Goal: Task Accomplishment & Management: Use online tool/utility

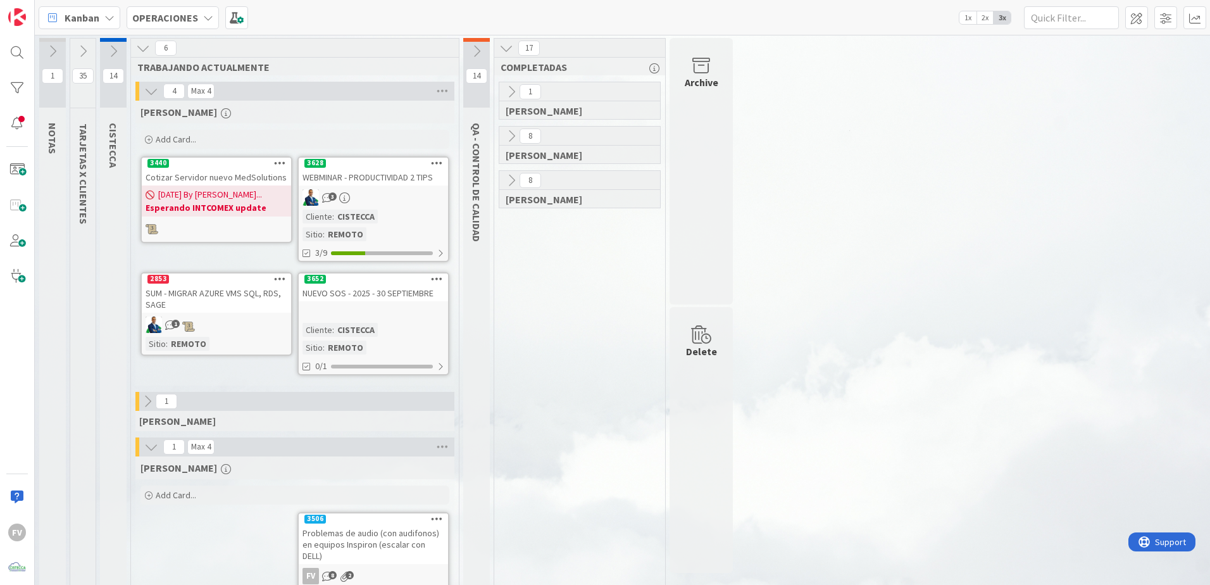
scroll to position [26, 0]
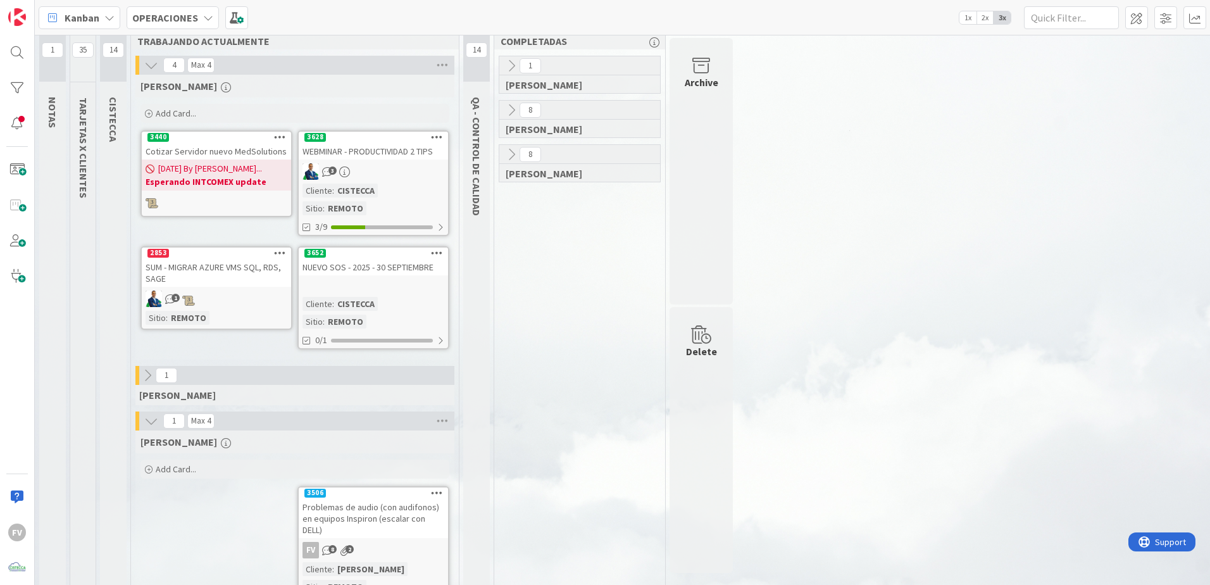
click at [364, 152] on div "WEBMINAR - PRODUCTIVIDAD 2 TIPS" at bounding box center [373, 151] width 149 height 16
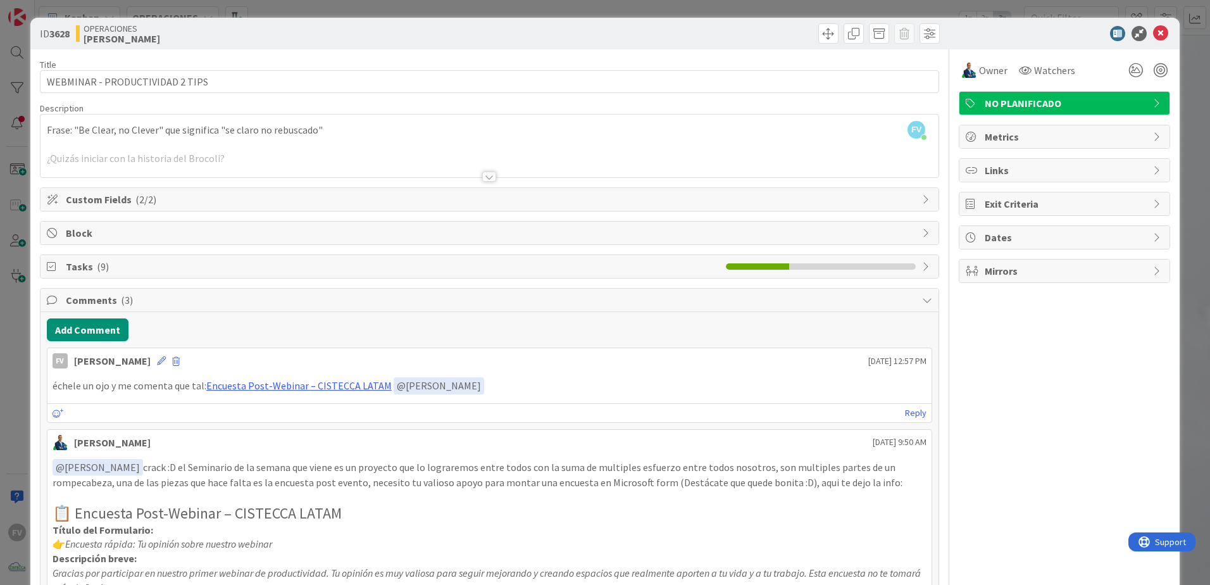
click at [96, 307] on span "Comments ( 3 )" at bounding box center [491, 299] width 850 height 15
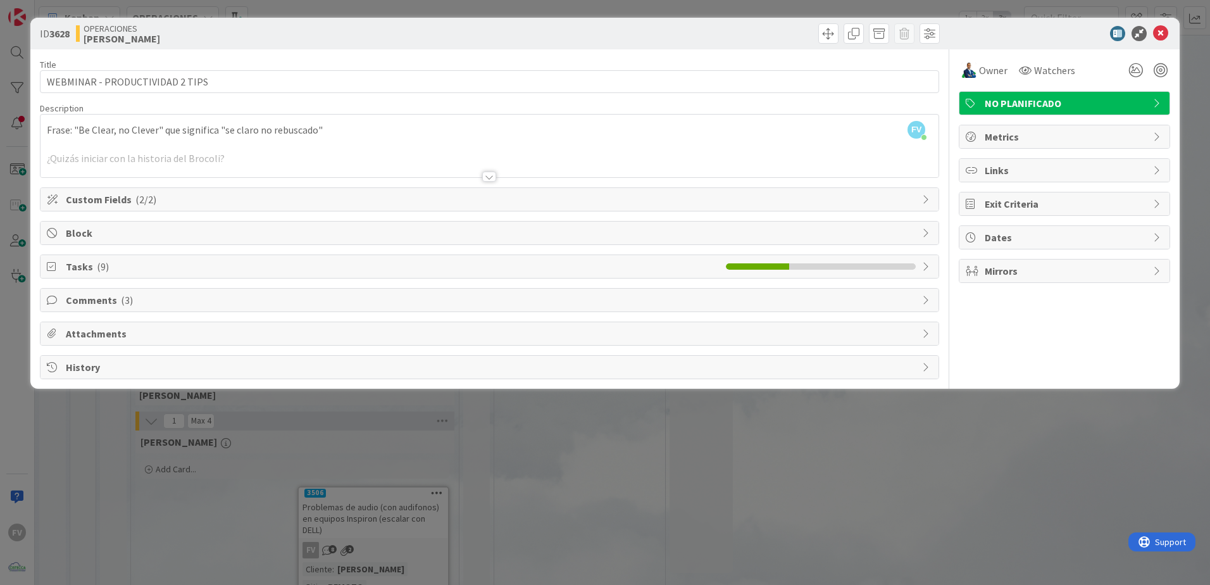
click at [86, 265] on span "Tasks ( 9 )" at bounding box center [393, 266] width 654 height 15
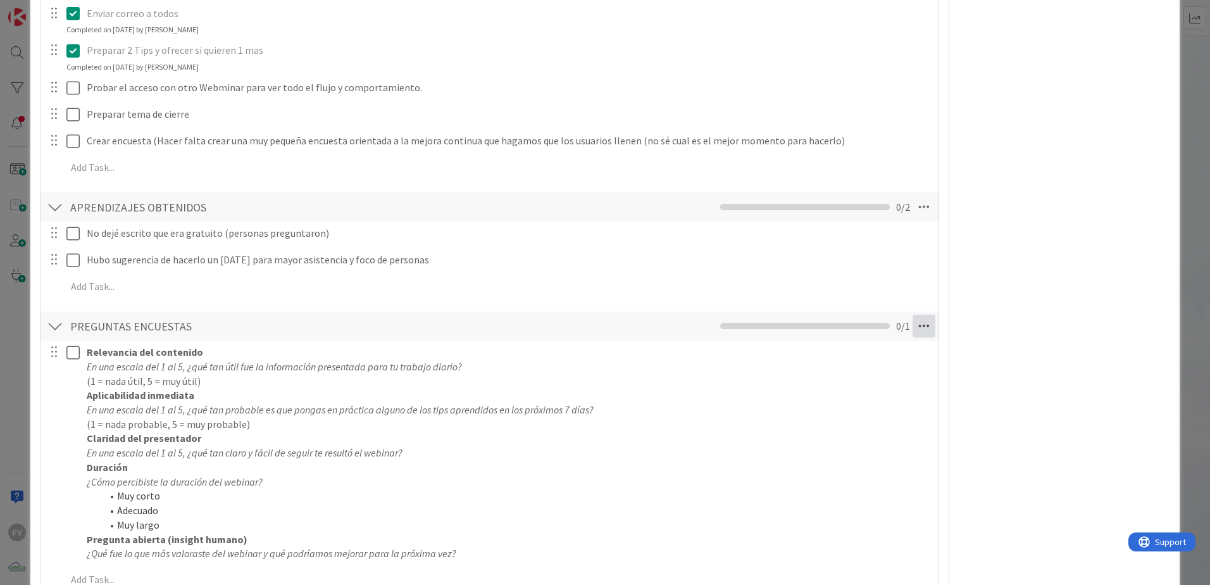
scroll to position [527, 0]
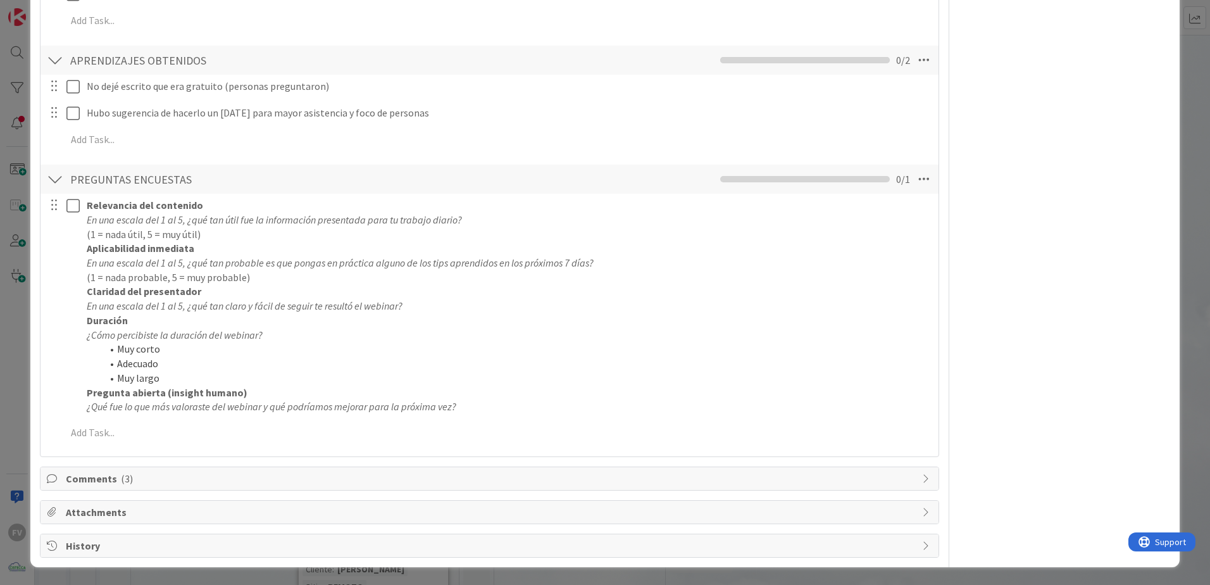
click at [49, 182] on div at bounding box center [55, 179] width 16 height 23
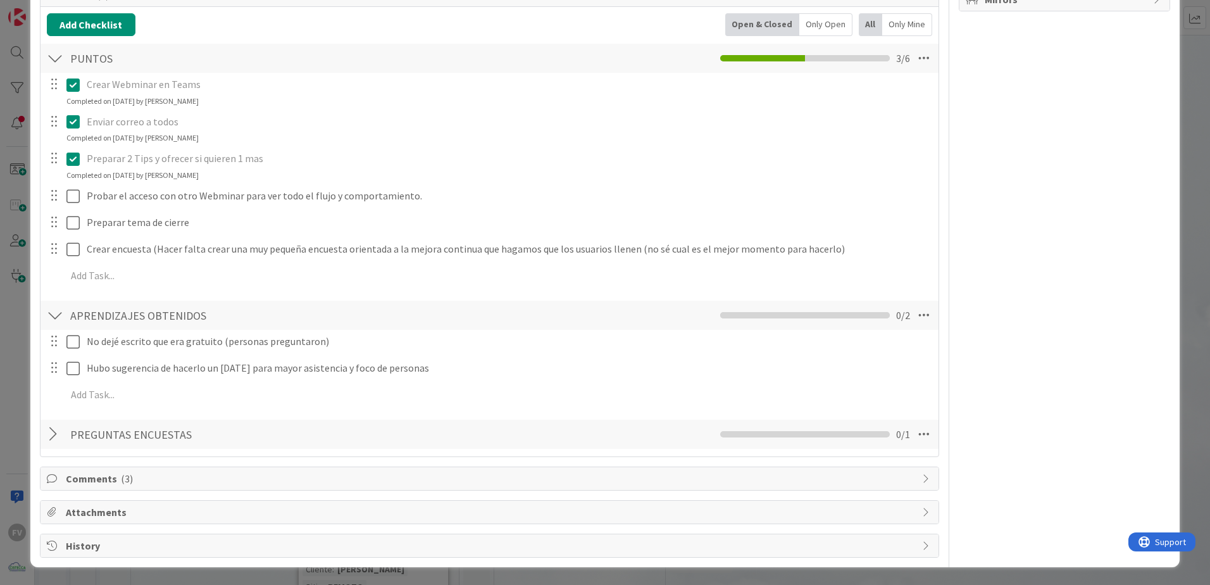
click at [67, 474] on span "Comments ( 3 )" at bounding box center [491, 478] width 850 height 15
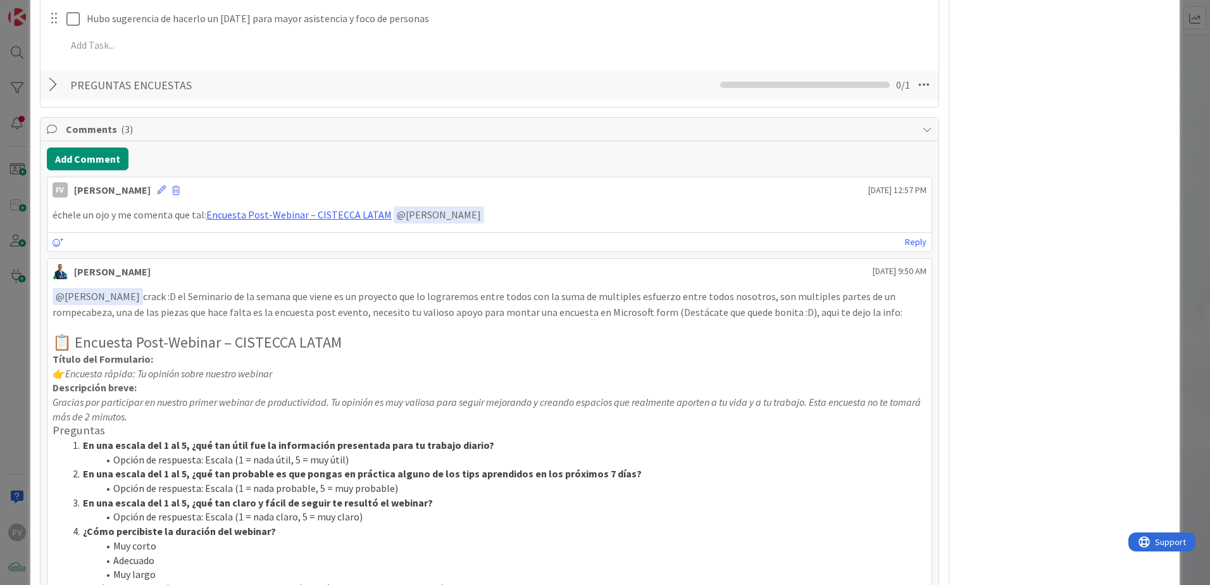
scroll to position [620, 0]
click at [153, 142] on div "Comments ( 3 )" at bounding box center [490, 130] width 898 height 23
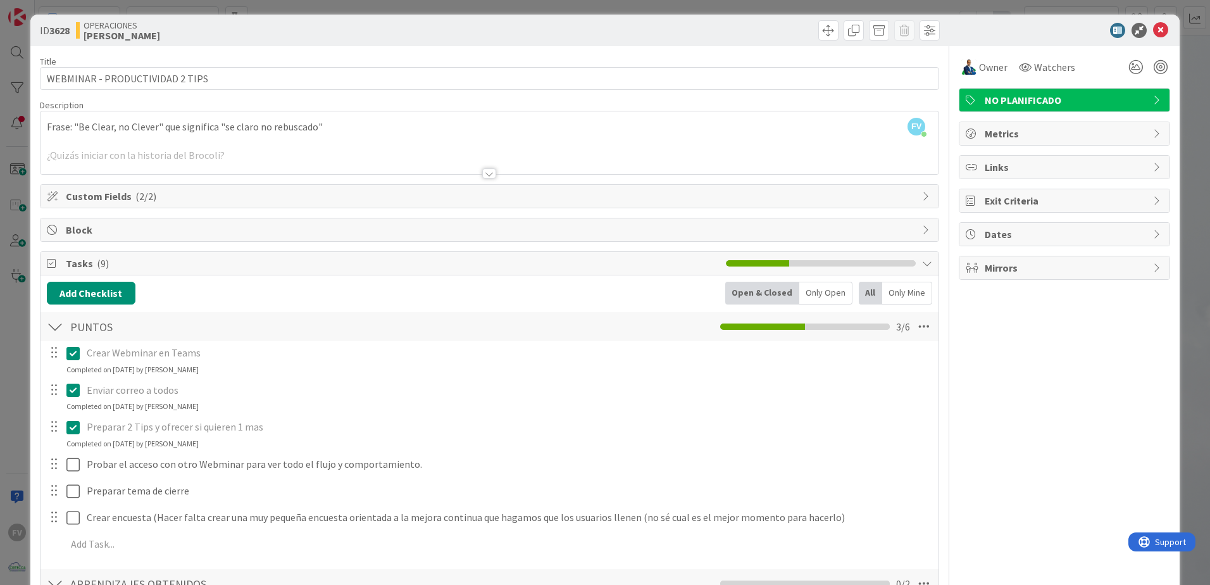
scroll to position [0, 0]
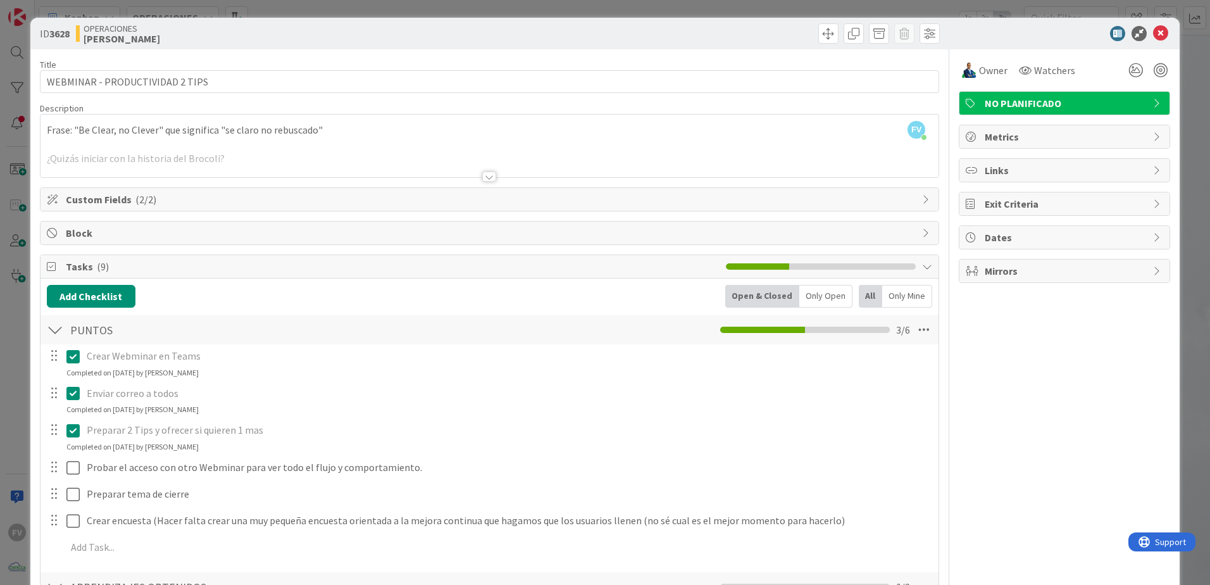
click at [54, 272] on div "Tasks ( 9 )" at bounding box center [490, 266] width 898 height 23
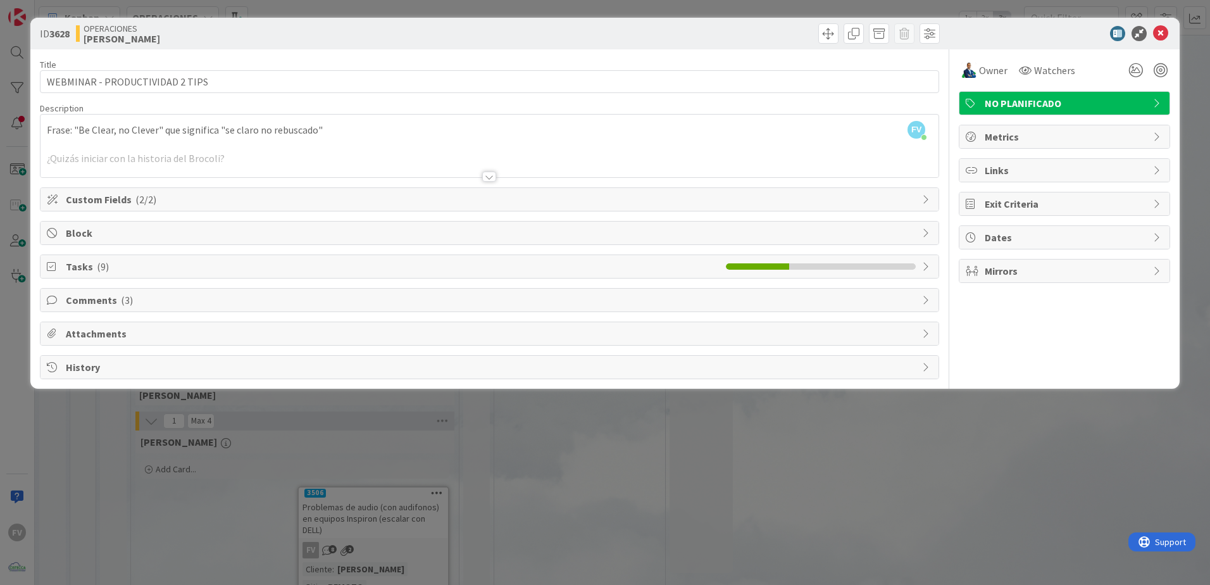
click at [26, 241] on div "ID 3628 OPERACIONES [PERSON_NAME] Title 31 / 128 WEBMINAR - PRODUCTIVIDAD 2 TIP…" at bounding box center [605, 292] width 1210 height 585
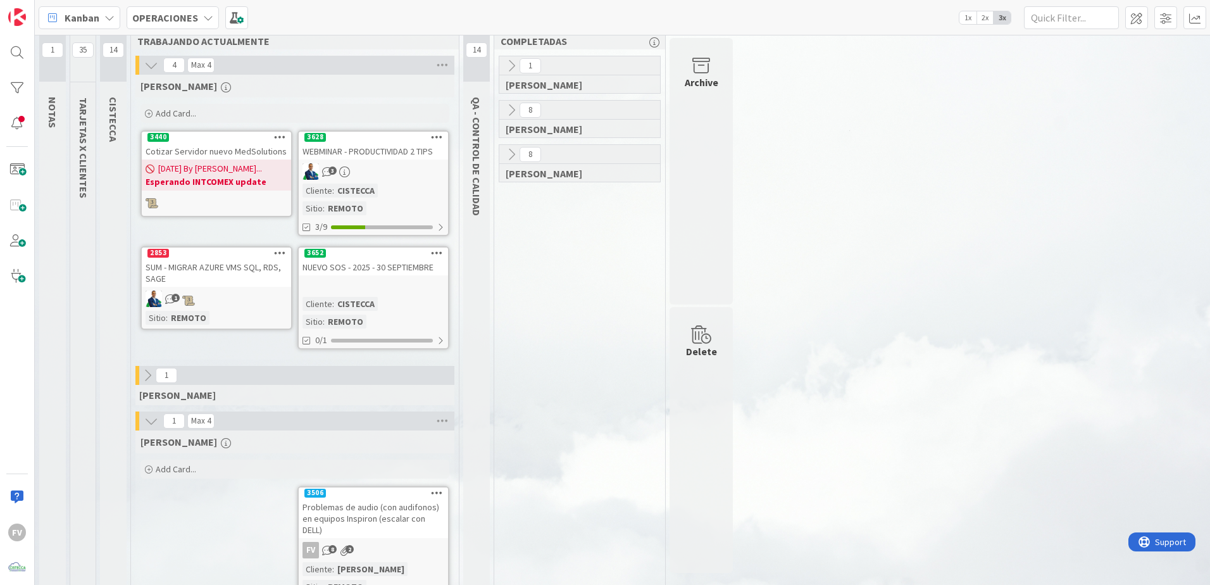
click at [154, 61] on icon at bounding box center [151, 65] width 14 height 14
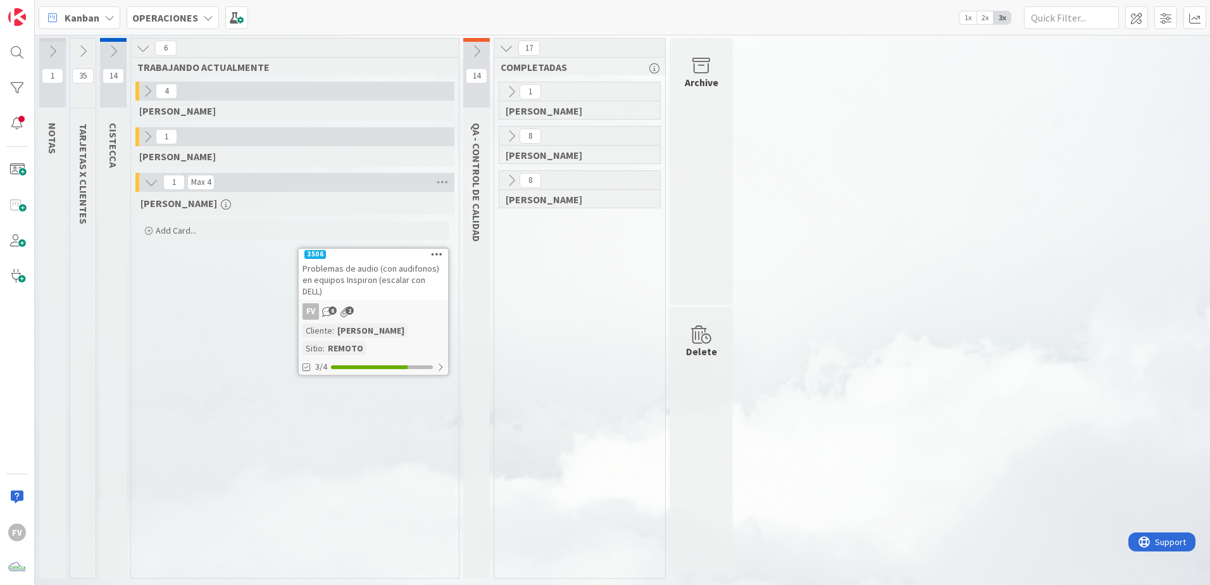
drag, startPoint x: 159, startPoint y: 77, endPoint x: 158, endPoint y: 70, distance: 7.0
click at [158, 70] on div "6 TRABAJANDO ACTUALMENTE 4 [PERSON_NAME] 1 [PERSON_NAME] 1 Max 4 [PERSON_NAME] …" at bounding box center [294, 308] width 329 height 541
click at [470, 54] on icon at bounding box center [477, 51] width 14 height 14
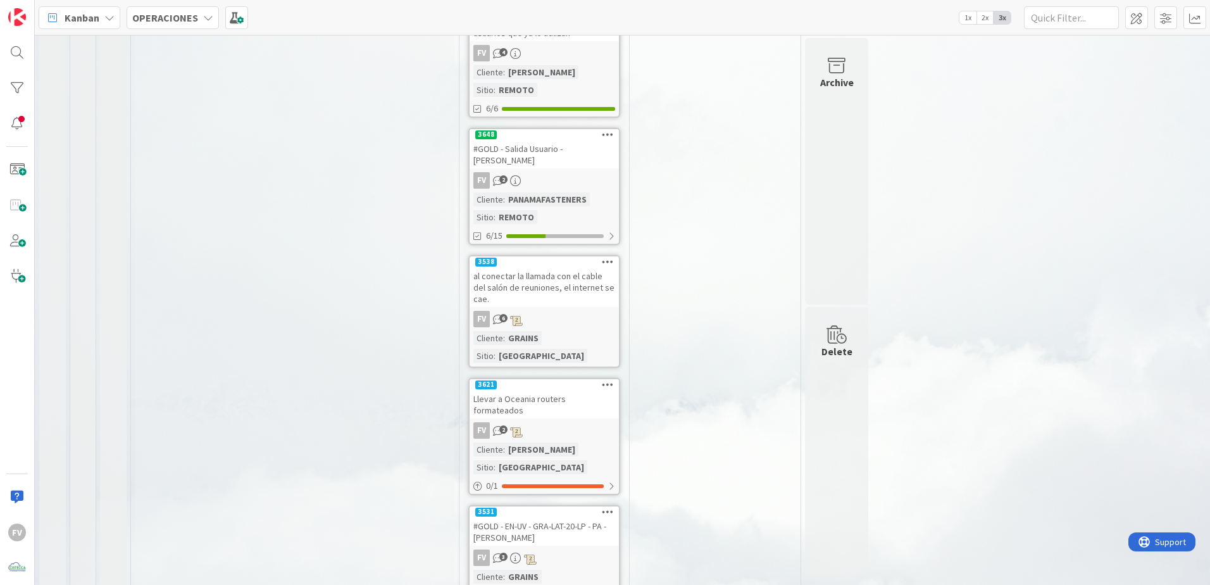
scroll to position [633, 0]
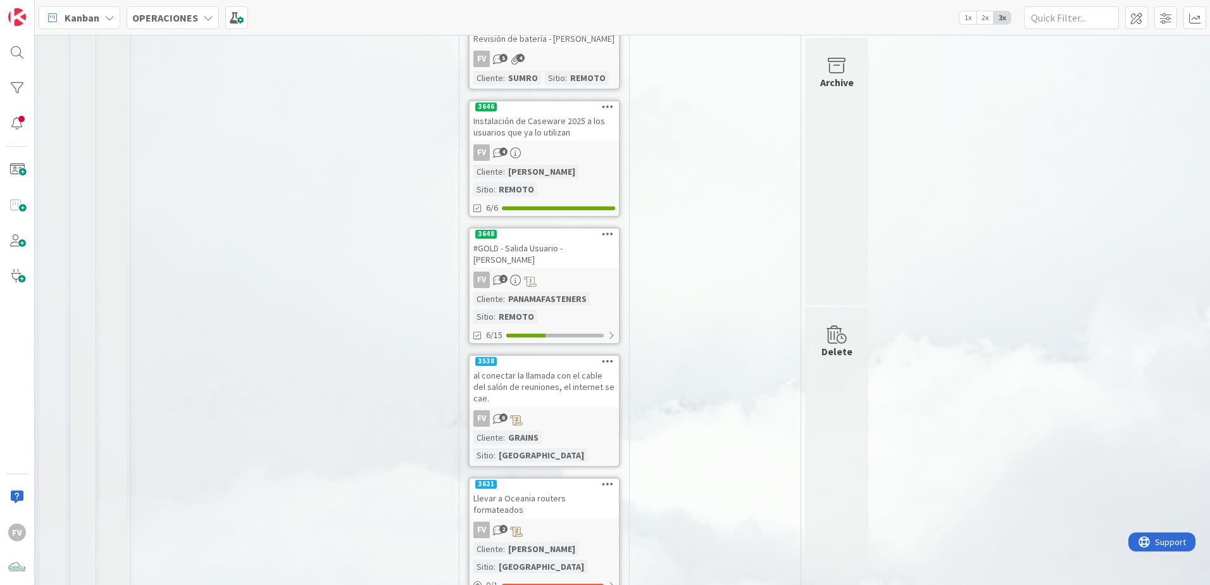
scroll to position [0, 0]
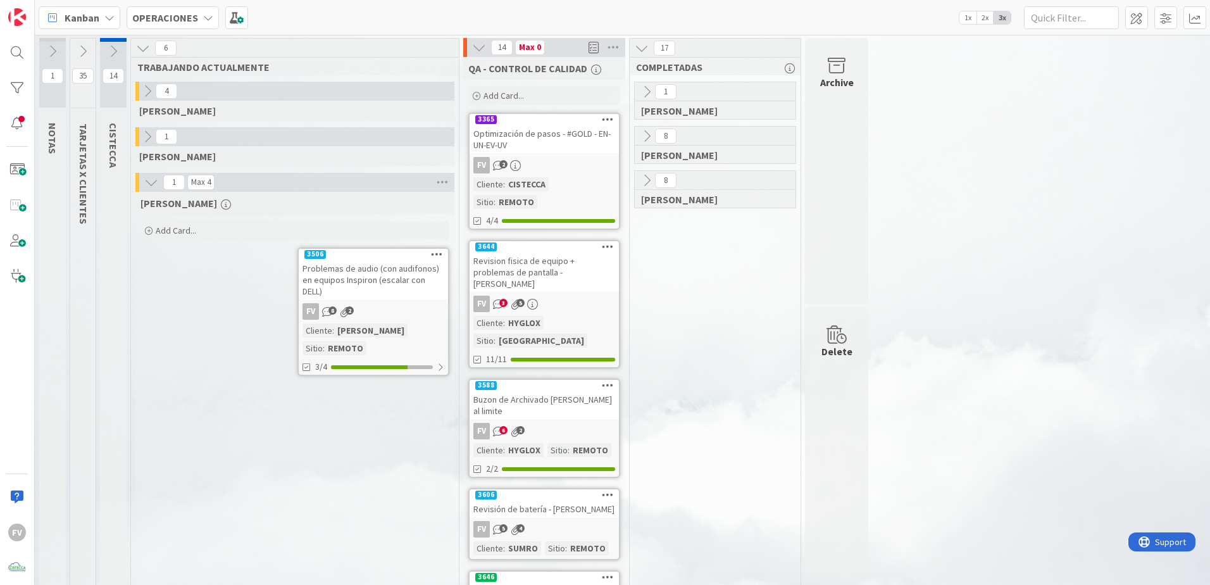
click at [472, 53] on icon at bounding box center [479, 48] width 14 height 14
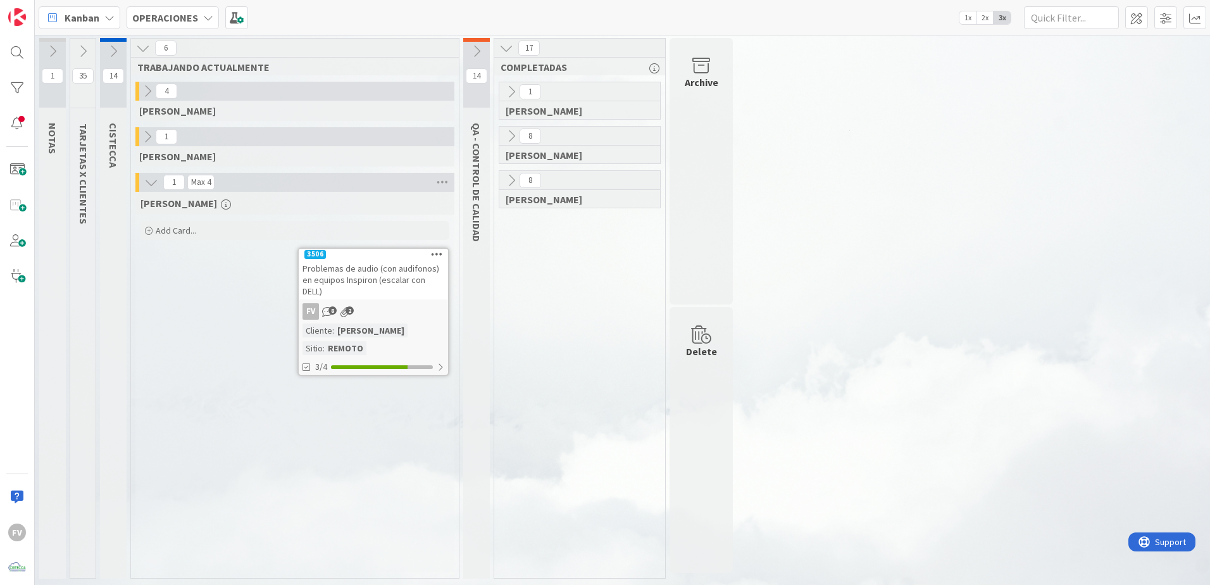
click at [78, 54] on icon at bounding box center [83, 51] width 14 height 14
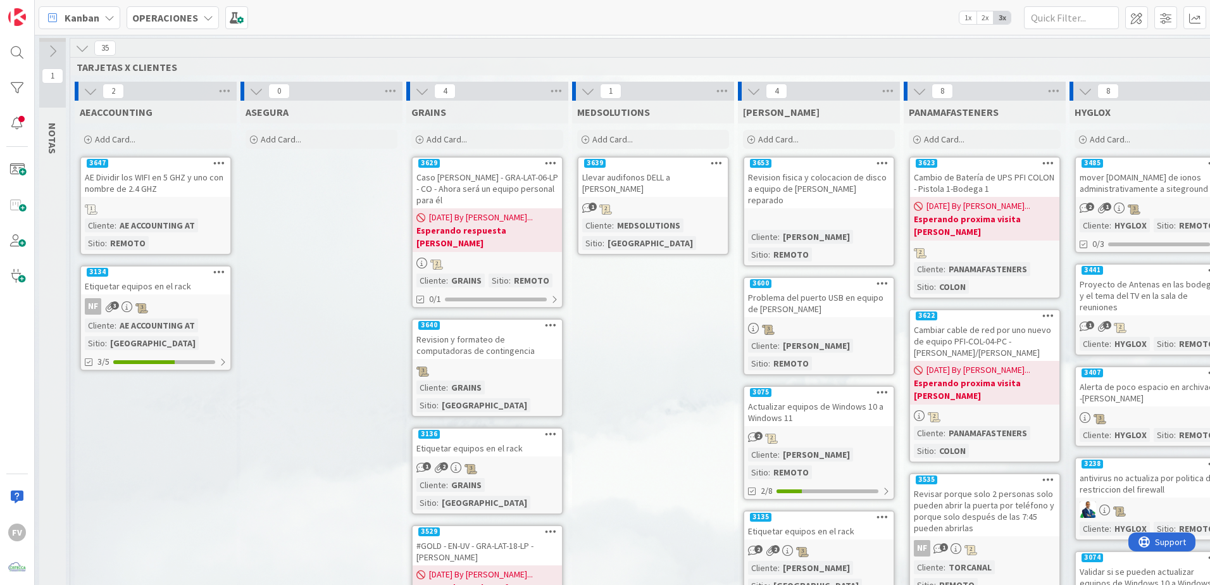
click at [1095, 144] on span "Add Card..." at bounding box center [1110, 139] width 41 height 11
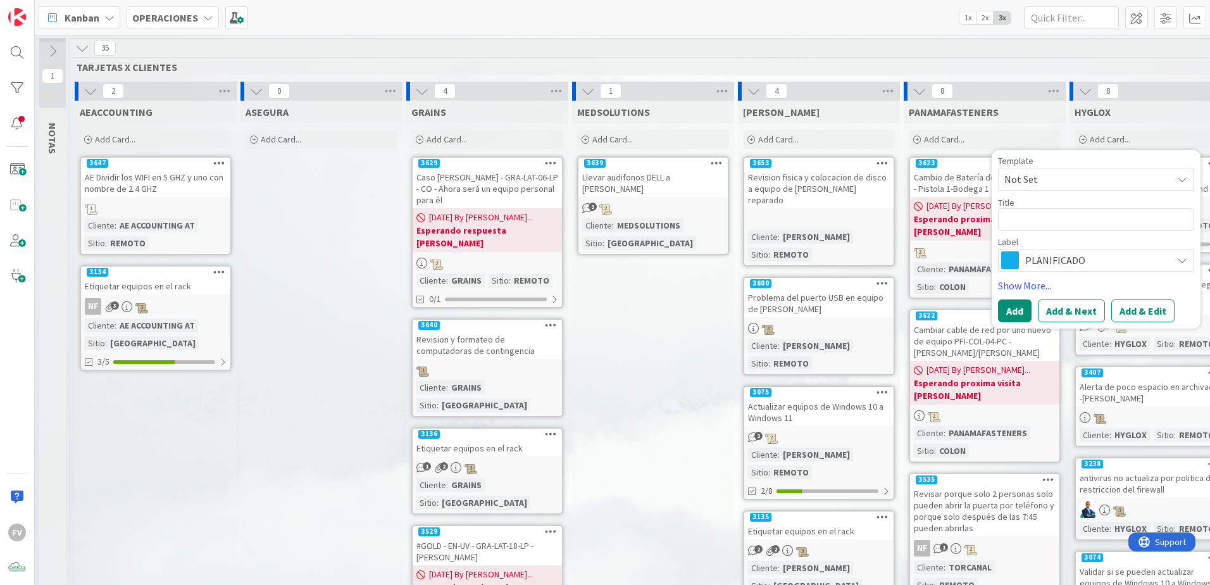
click at [1035, 216] on textarea at bounding box center [1096, 219] width 196 height 23
click at [1101, 172] on span "Not Set" at bounding box center [1084, 179] width 158 height 16
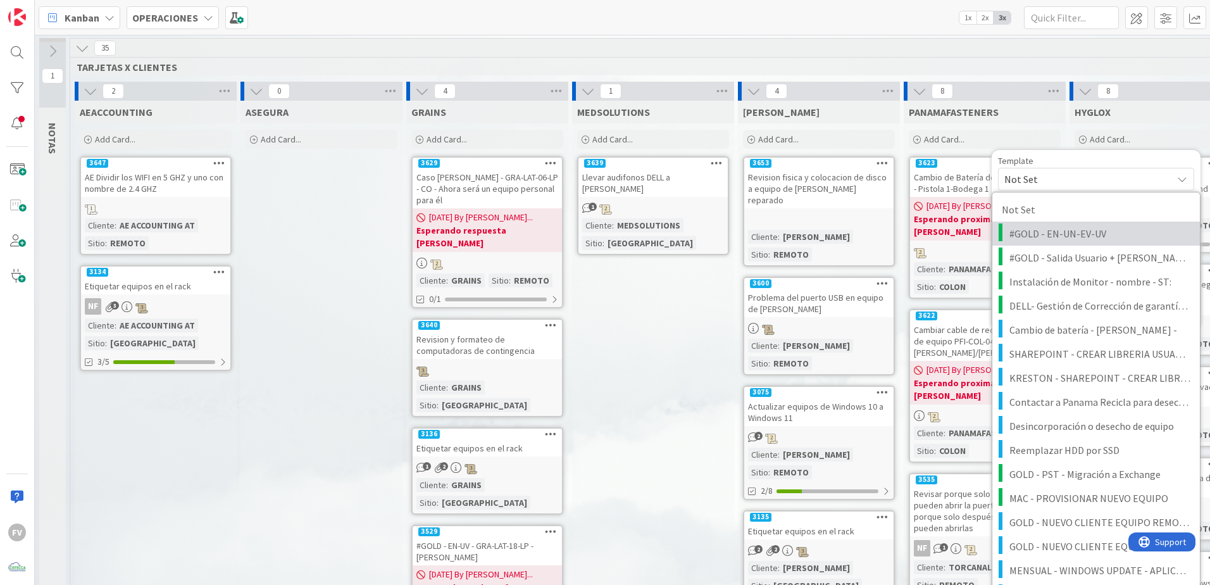
click at [1101, 245] on link "#GOLD - EN-UN-EV-UV" at bounding box center [1097, 234] width 208 height 24
type textarea "x"
type textarea "#GOLD - EN-UN-EV-UV"
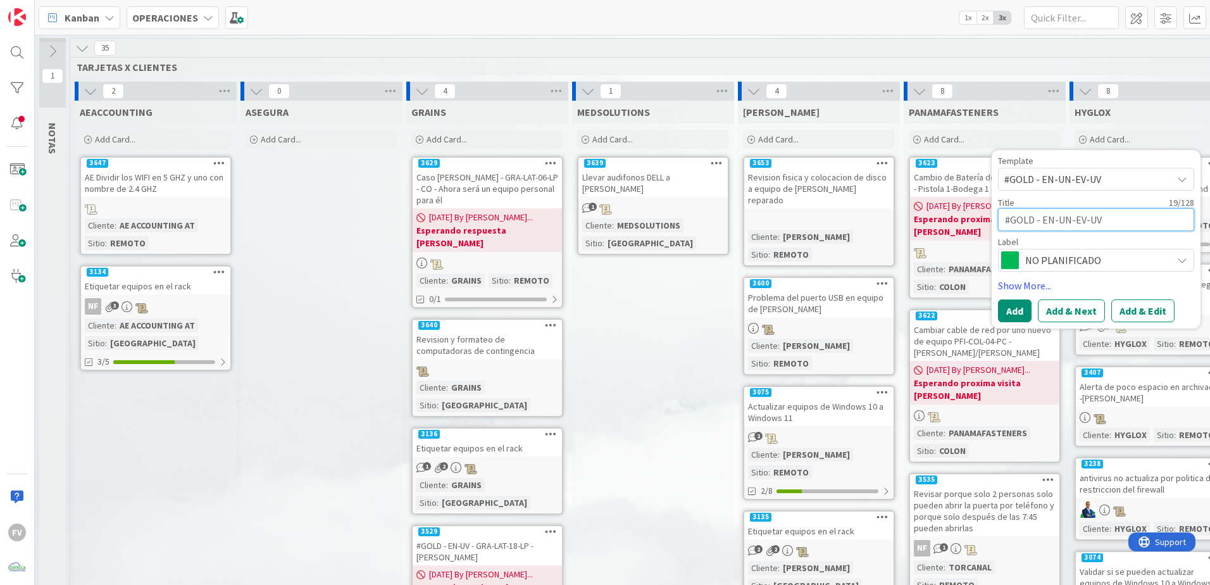
drag, startPoint x: 1042, startPoint y: 220, endPoint x: 906, endPoint y: 220, distance: 136.1
click at [1103, 223] on textarea "#GOLD - EN-UN-EV-UV" at bounding box center [1096, 219] width 196 height 23
type textarea "x"
type textarea "#GOLD - EN-UN-EV-U"
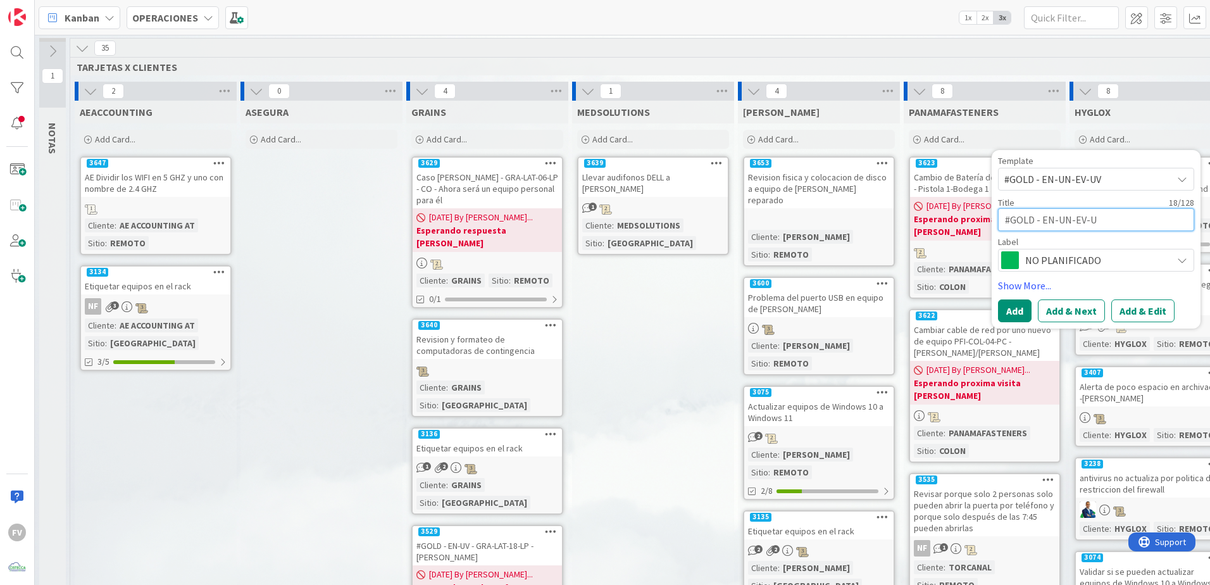
type textarea "x"
type textarea "#GOLD - EN-UN-EV-UN"
drag, startPoint x: 1074, startPoint y: 222, endPoint x: 1041, endPoint y: 222, distance: 32.3
click at [1041, 222] on textarea "#GOLD - EN-UN-EV-UN" at bounding box center [1096, 219] width 196 height 23
type textarea "x"
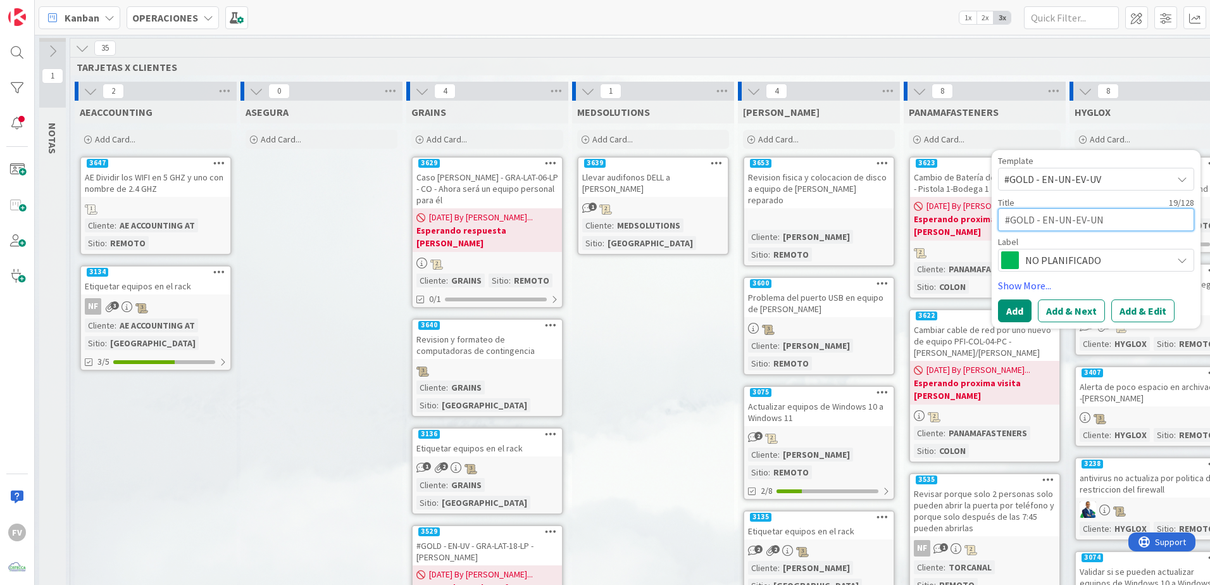
type textarea "#GOLD - EV-UN"
click at [1087, 224] on textarea "#GOLD - EV-UN" at bounding box center [1096, 219] width 196 height 23
type textarea "x"
type textarea "#GOLD - EV-UN"
type textarea "x"
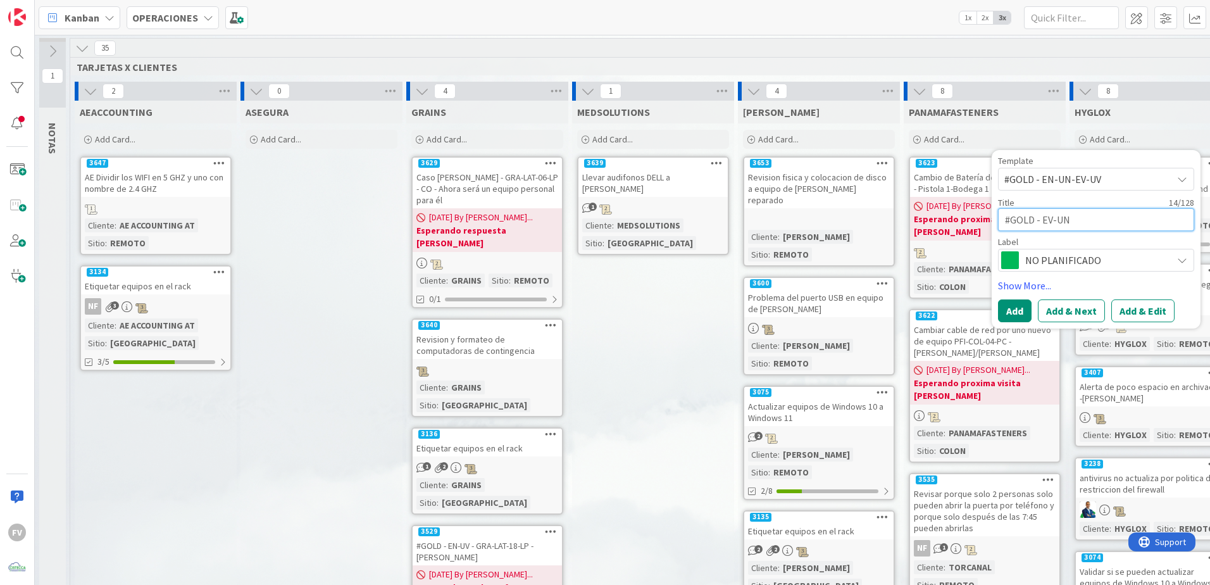
type textarea "#GOLD - EV-UN -"
type textarea "x"
paste textarea "[PERSON_NAME]"
type textarea "#GOLD - EV-UN - [PERSON_NAME]"
type textarea "x"
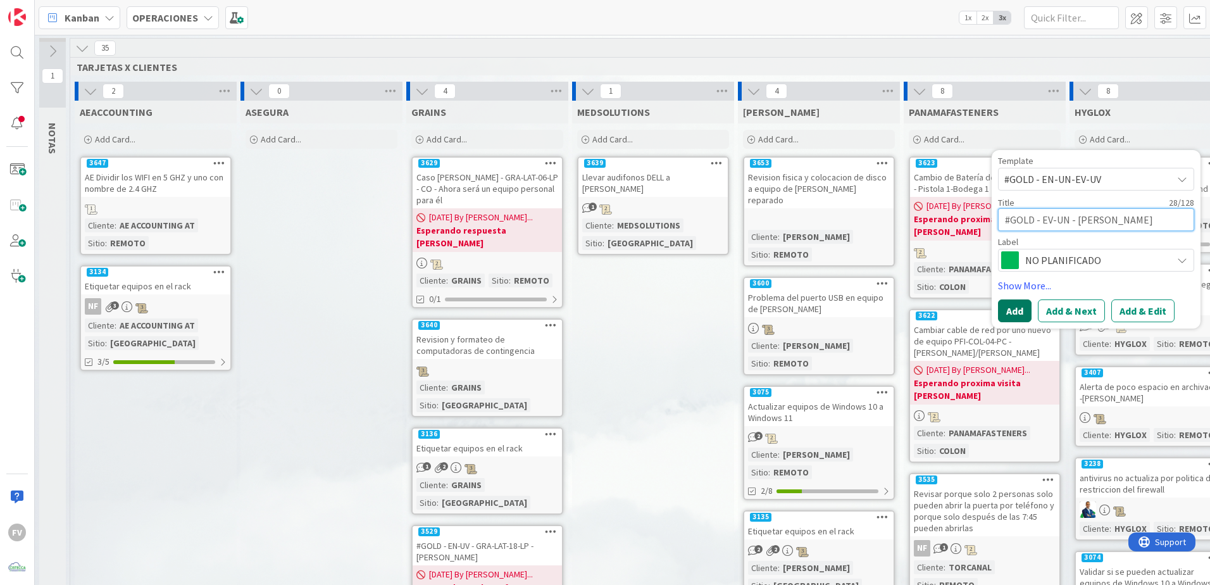
type textarea "#GOLD - EV-UN - [PERSON_NAME]"
click at [1026, 303] on button "Add" at bounding box center [1015, 310] width 34 height 23
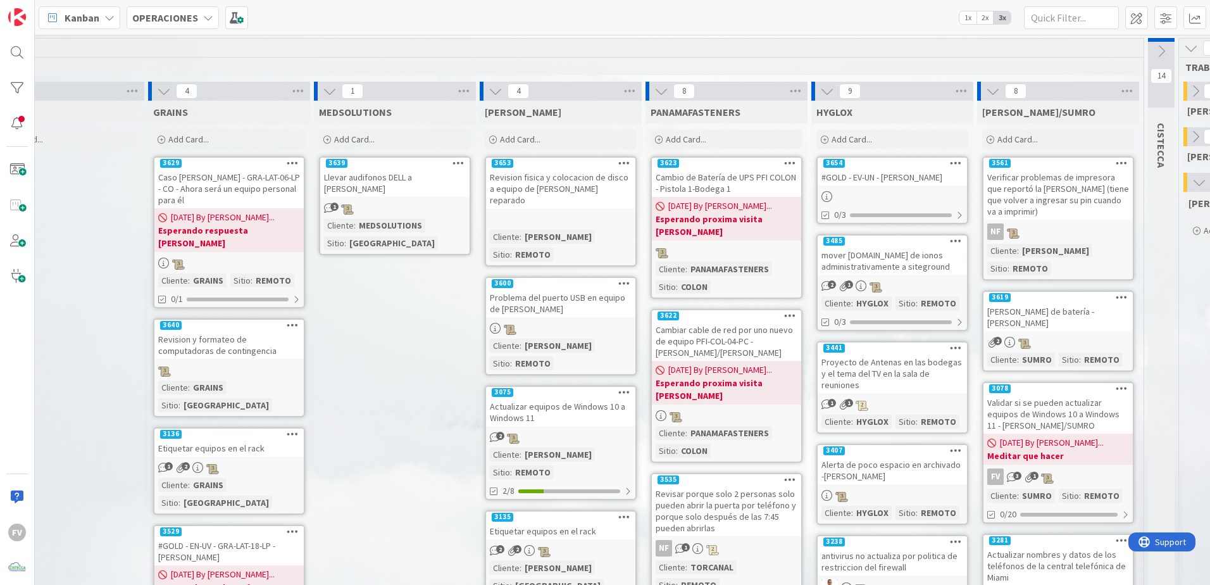
scroll to position [0, 843]
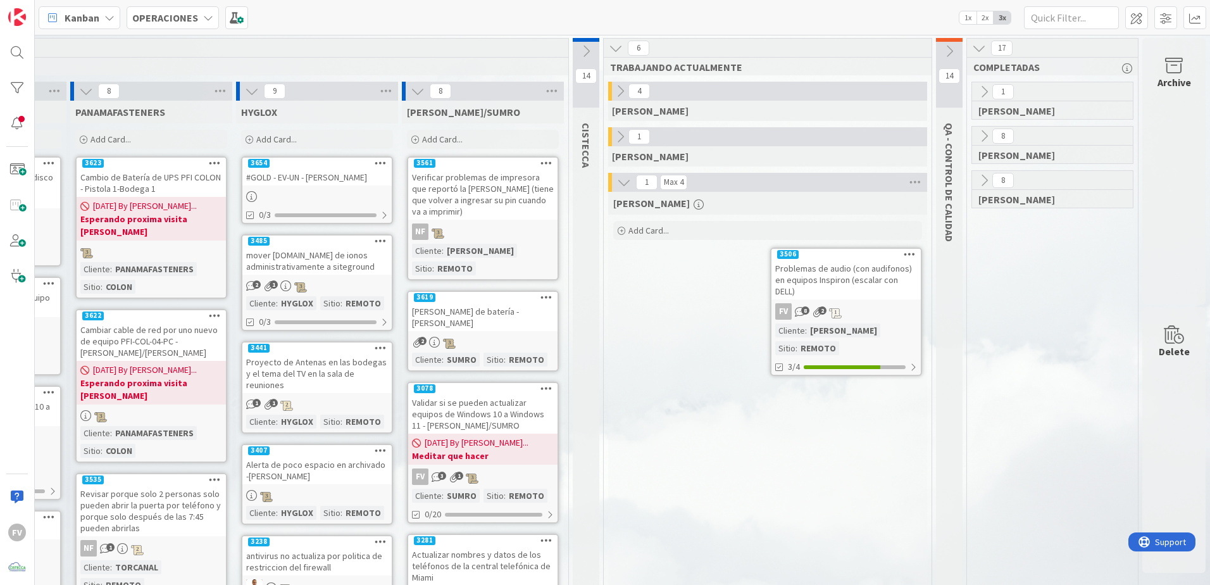
click at [977, 187] on icon at bounding box center [984, 180] width 14 height 14
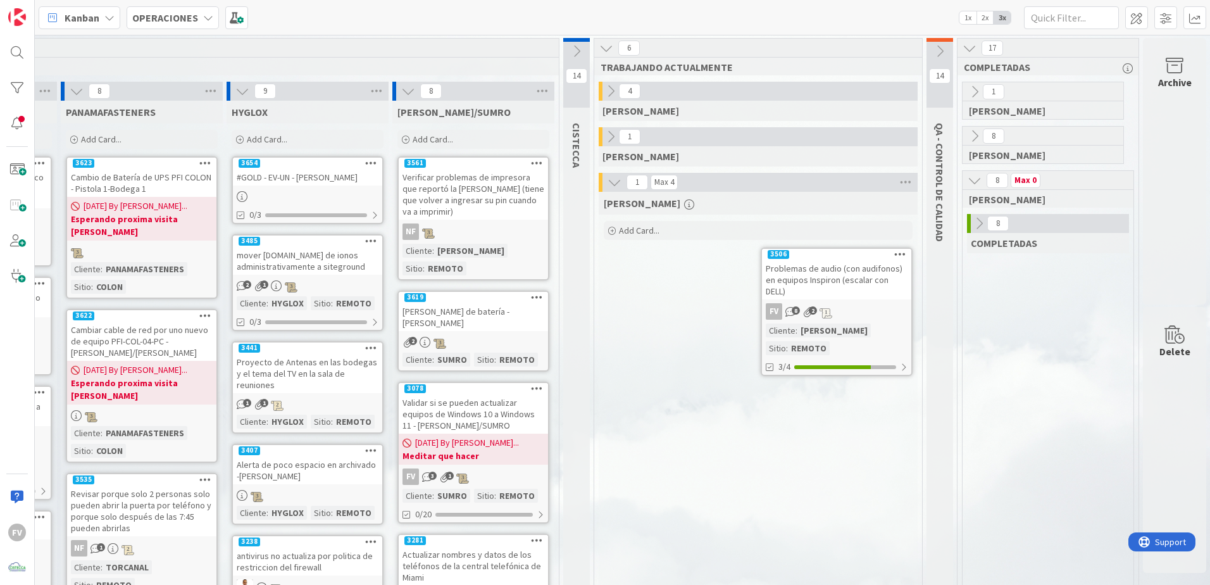
click at [982, 226] on icon at bounding box center [979, 223] width 14 height 14
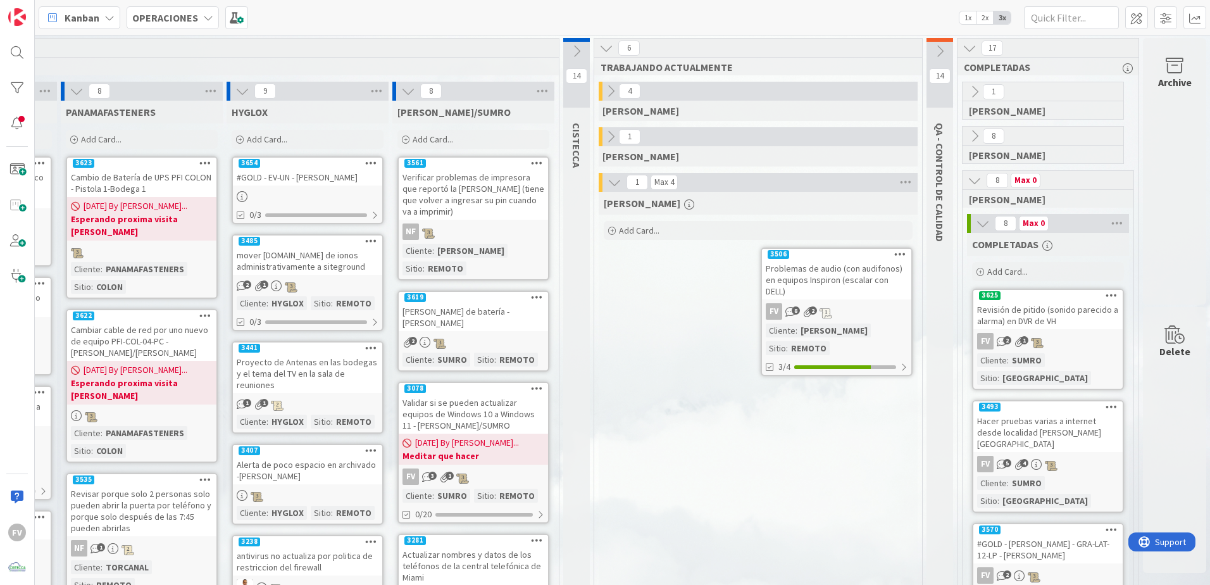
click at [982, 226] on icon at bounding box center [983, 223] width 14 height 14
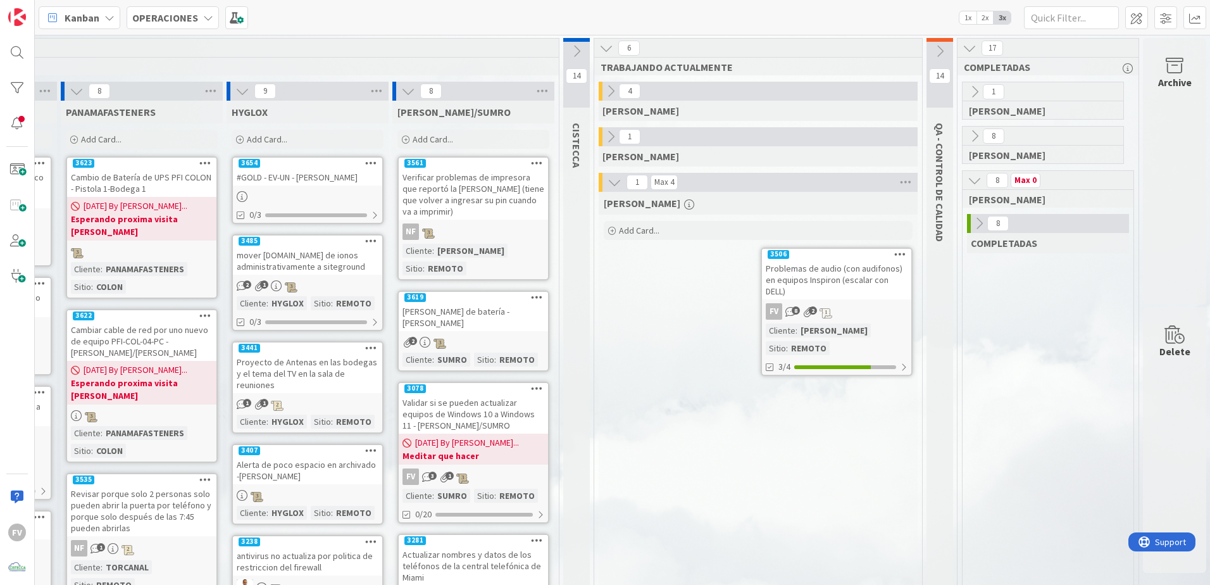
click at [980, 180] on icon at bounding box center [975, 180] width 14 height 14
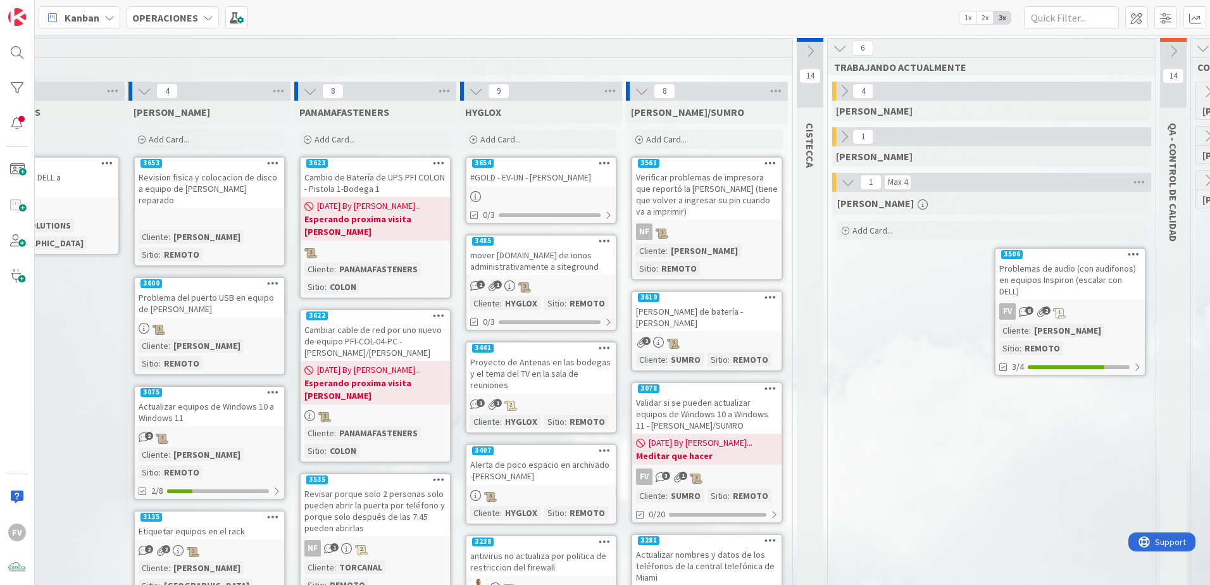
scroll to position [0, 541]
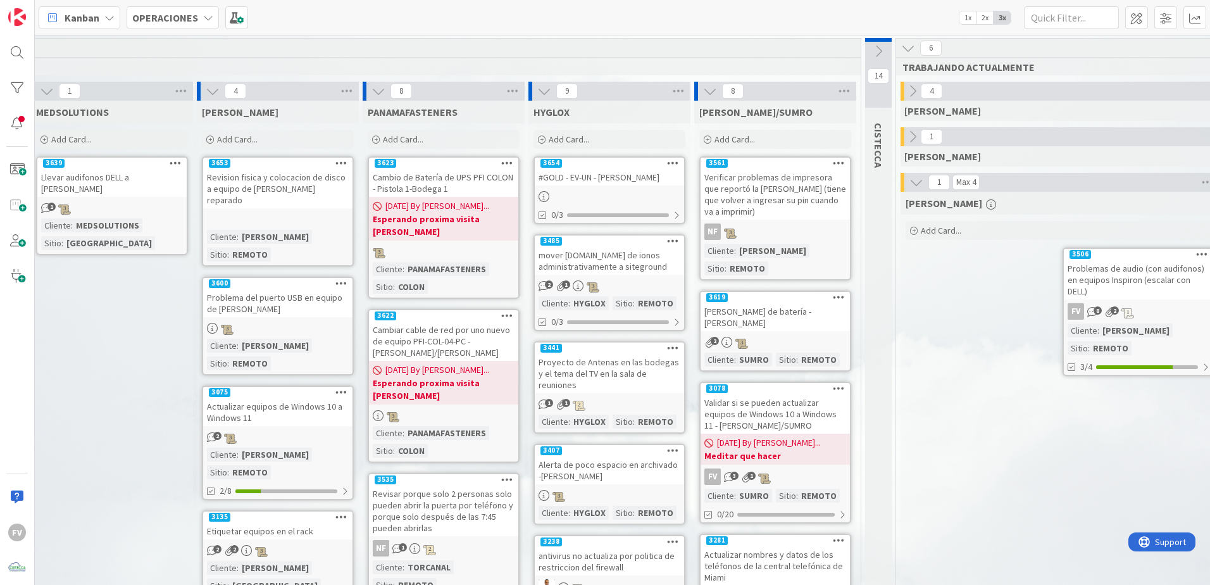
click at [617, 163] on div "3654" at bounding box center [609, 163] width 149 height 11
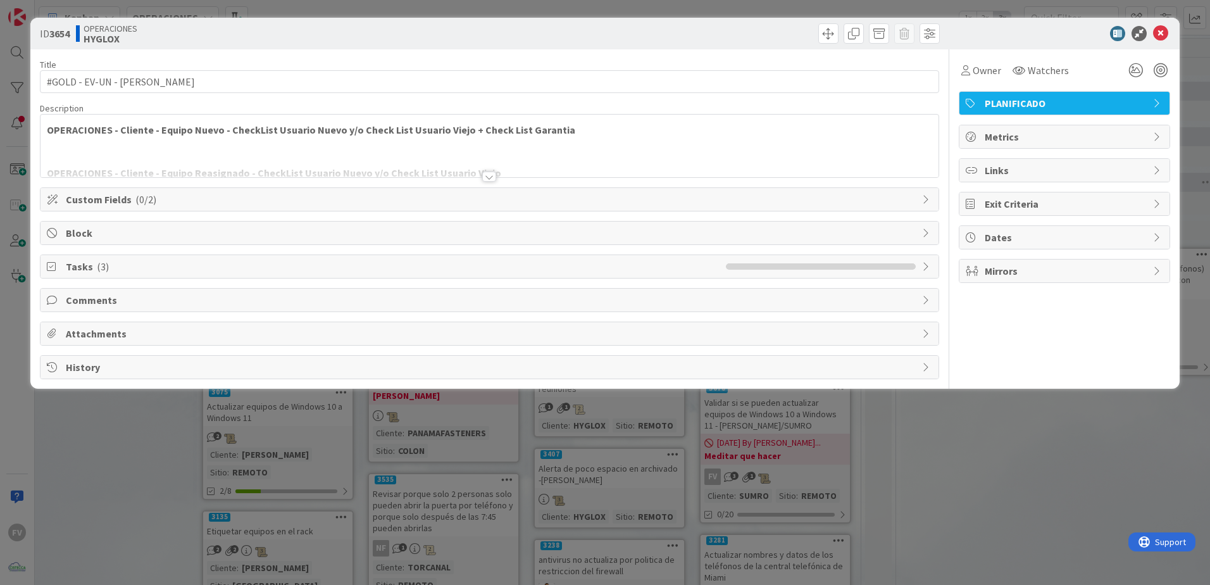
click at [249, 204] on span "Custom Fields ( 0/2 )" at bounding box center [491, 199] width 850 height 15
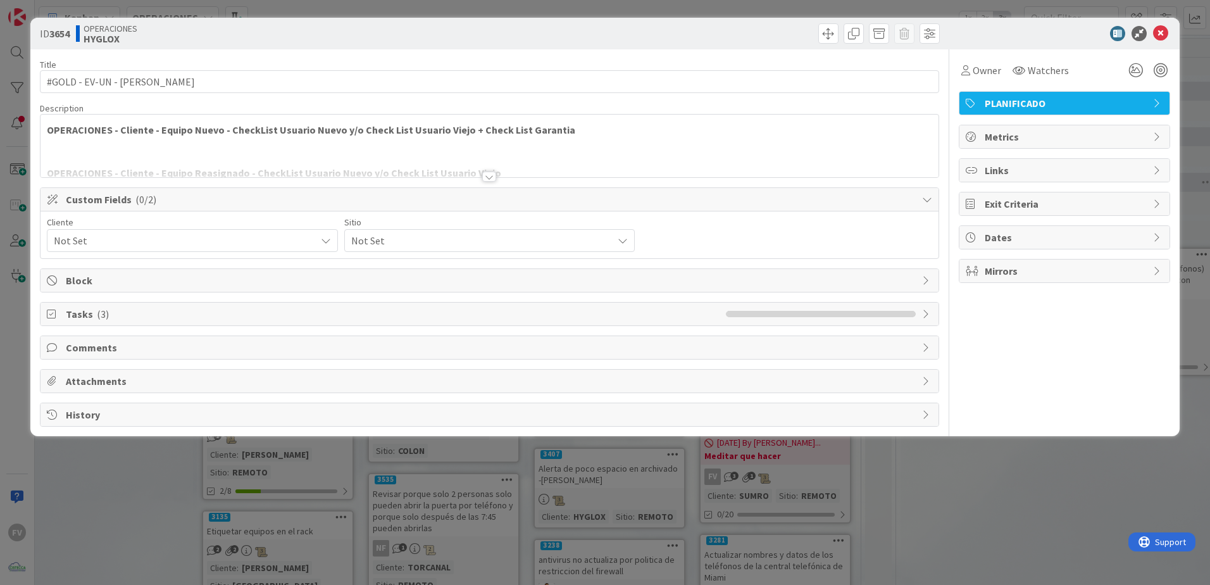
click at [171, 246] on span "Not Set" at bounding box center [182, 241] width 256 height 18
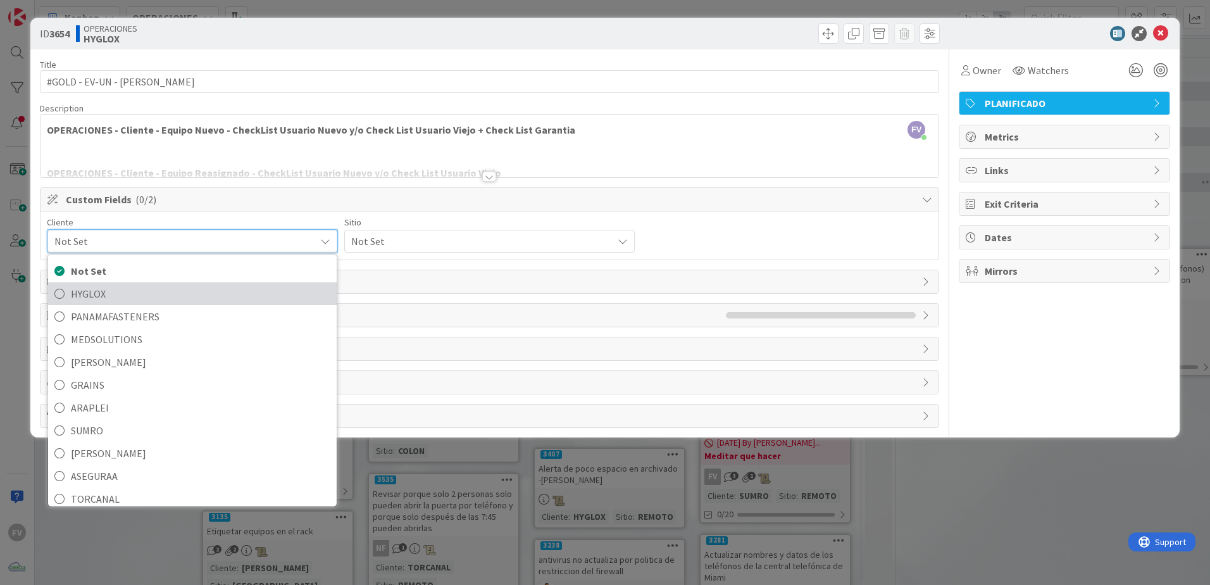
click at [168, 301] on span "HYGLOX" at bounding box center [201, 293] width 260 height 19
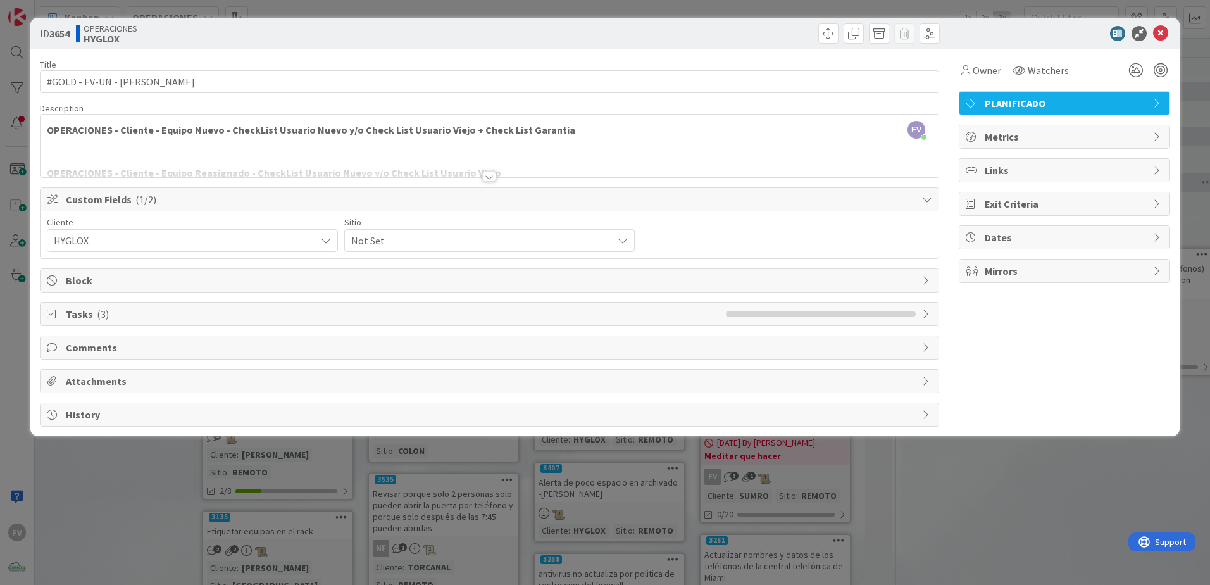
click at [310, 241] on span "Not Set" at bounding box center [182, 241] width 256 height 18
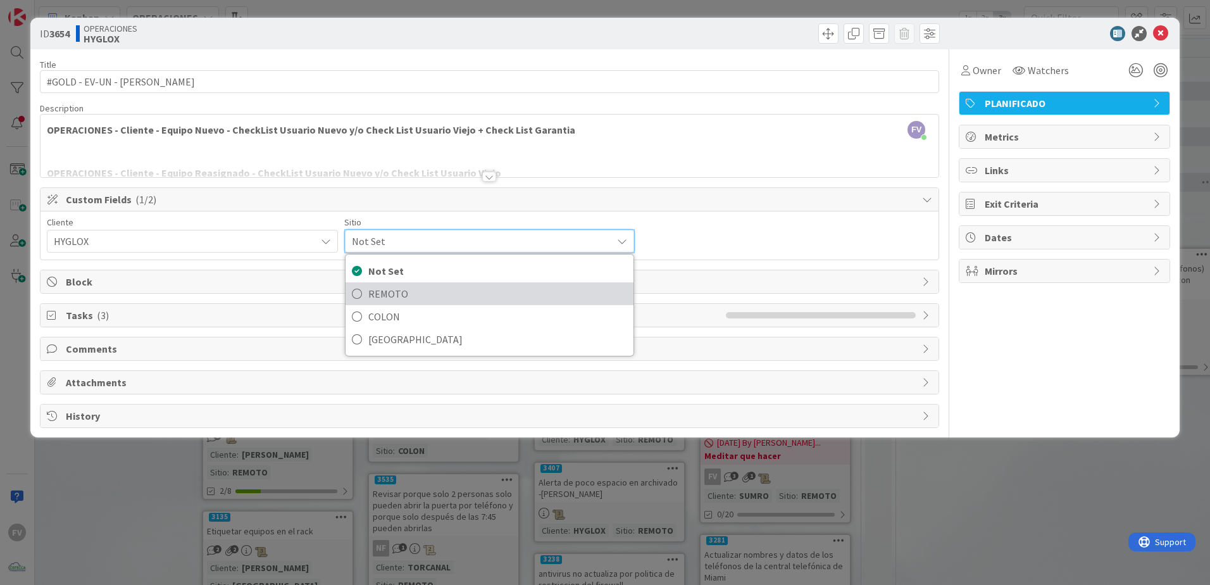
click at [421, 295] on span "REMOTO" at bounding box center [498, 293] width 260 height 19
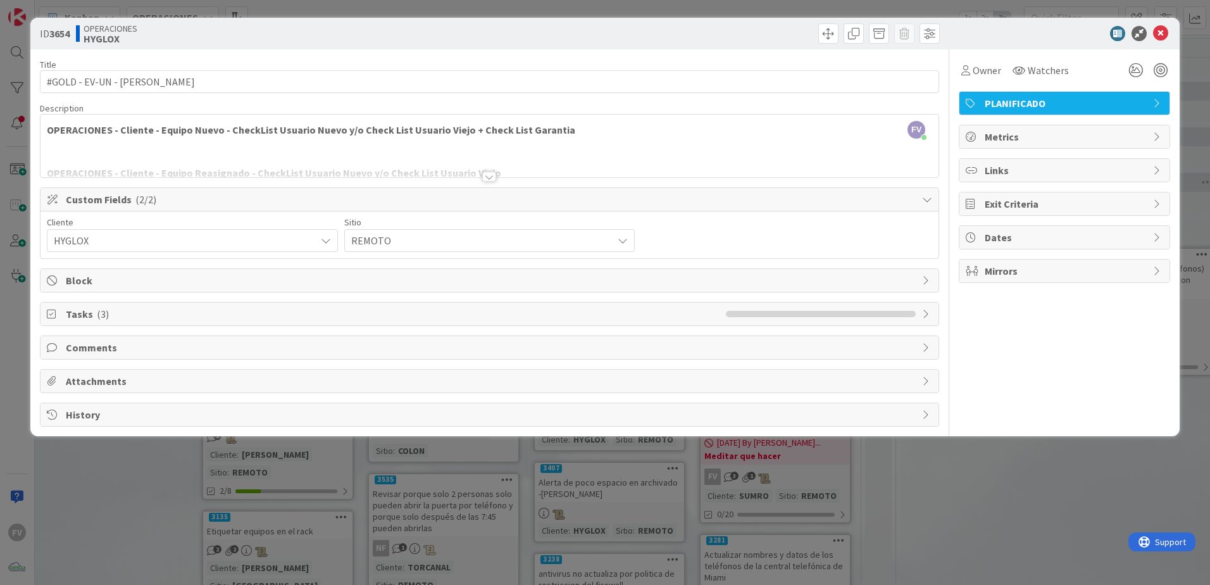
click at [173, 285] on span "Block" at bounding box center [491, 280] width 850 height 15
type textarea "x"
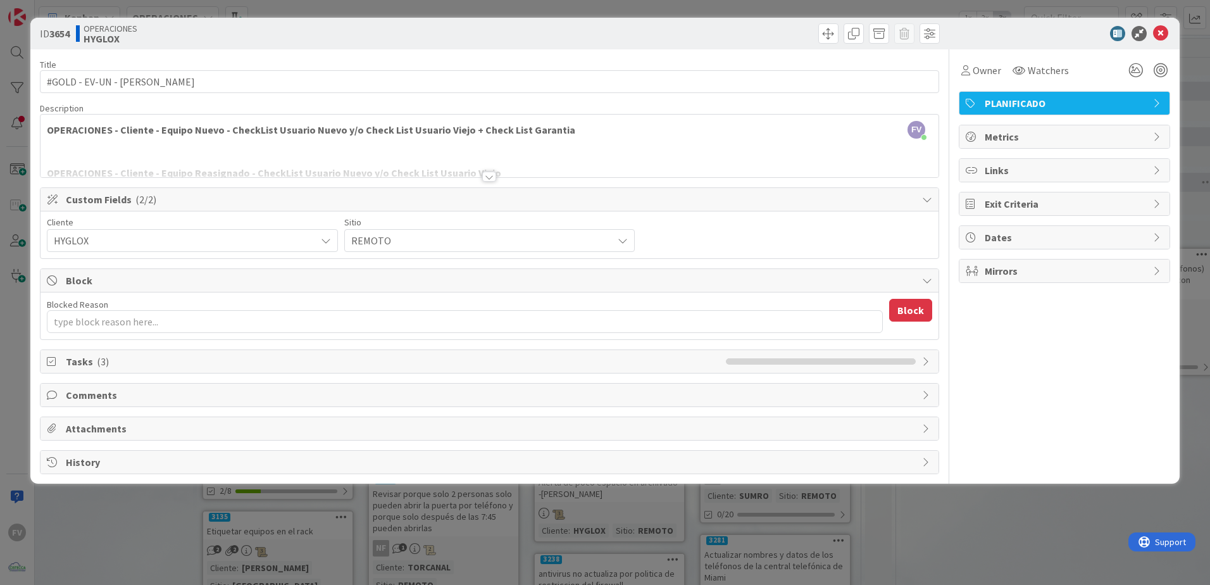
click at [173, 285] on span "Block" at bounding box center [491, 280] width 850 height 15
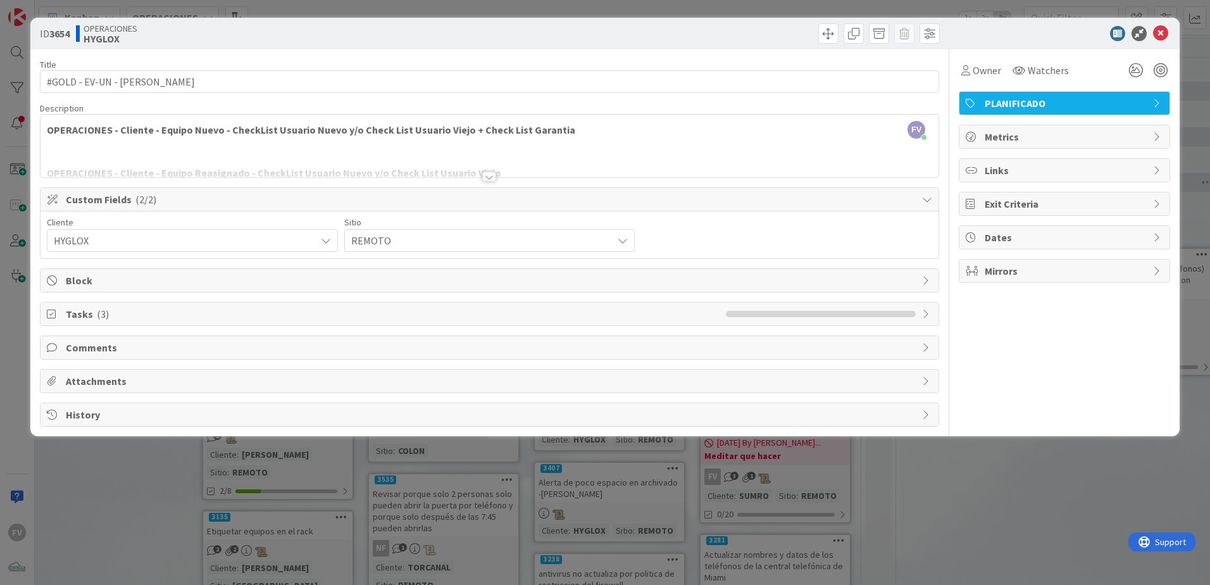
click at [142, 317] on span "Tasks ( 3 )" at bounding box center [393, 313] width 654 height 15
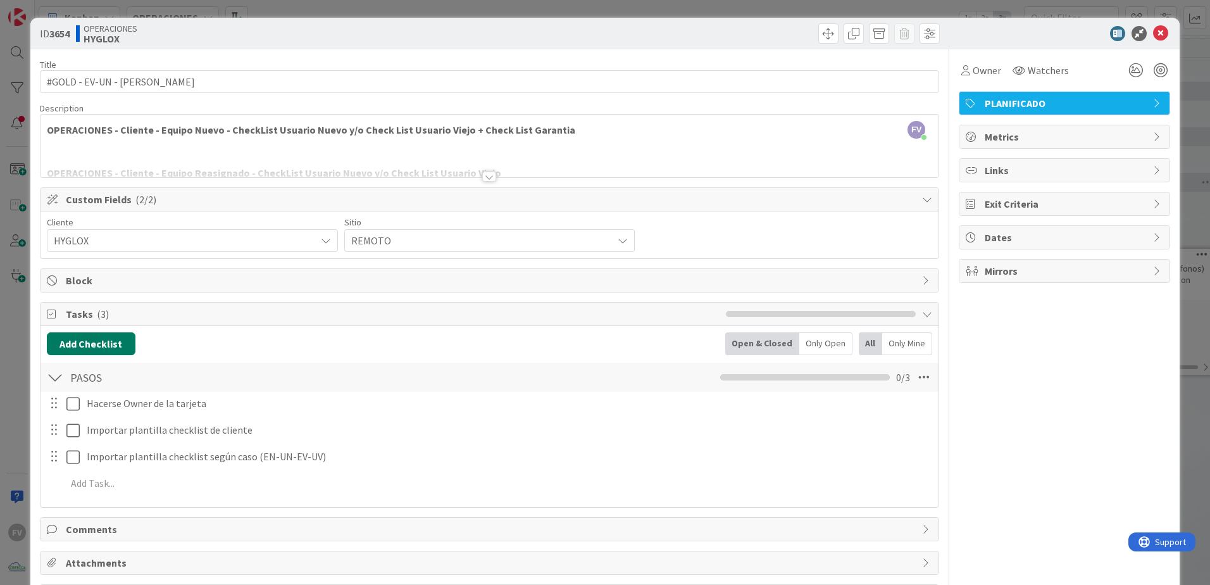
click at [108, 349] on button "Add Checklist" at bounding box center [91, 343] width 89 height 23
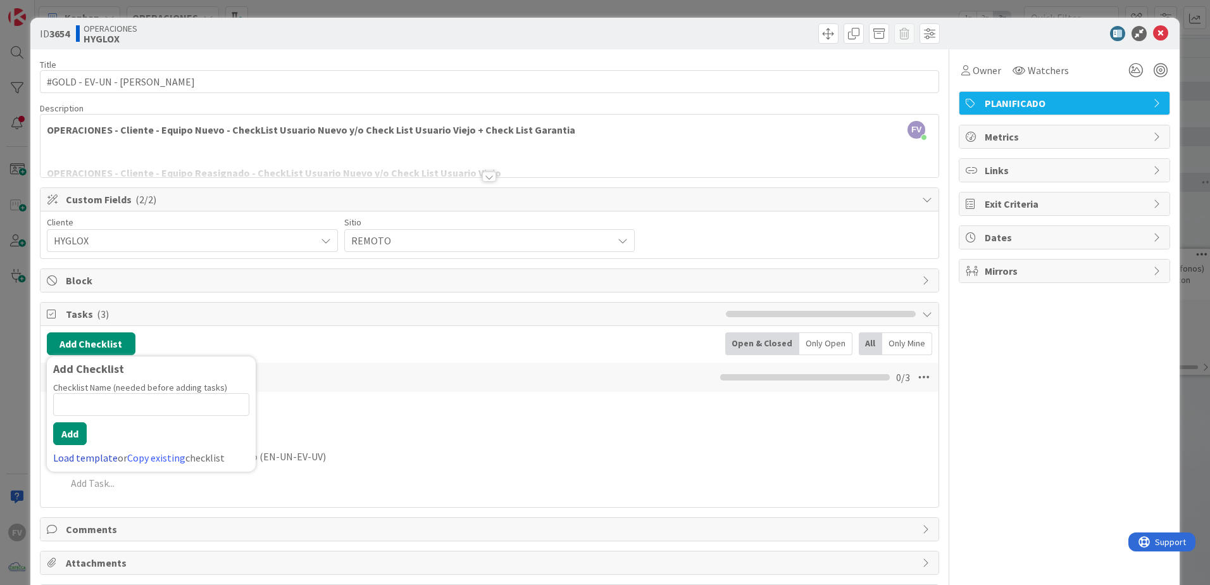
click at [88, 453] on link "Load template" at bounding box center [85, 457] width 65 height 13
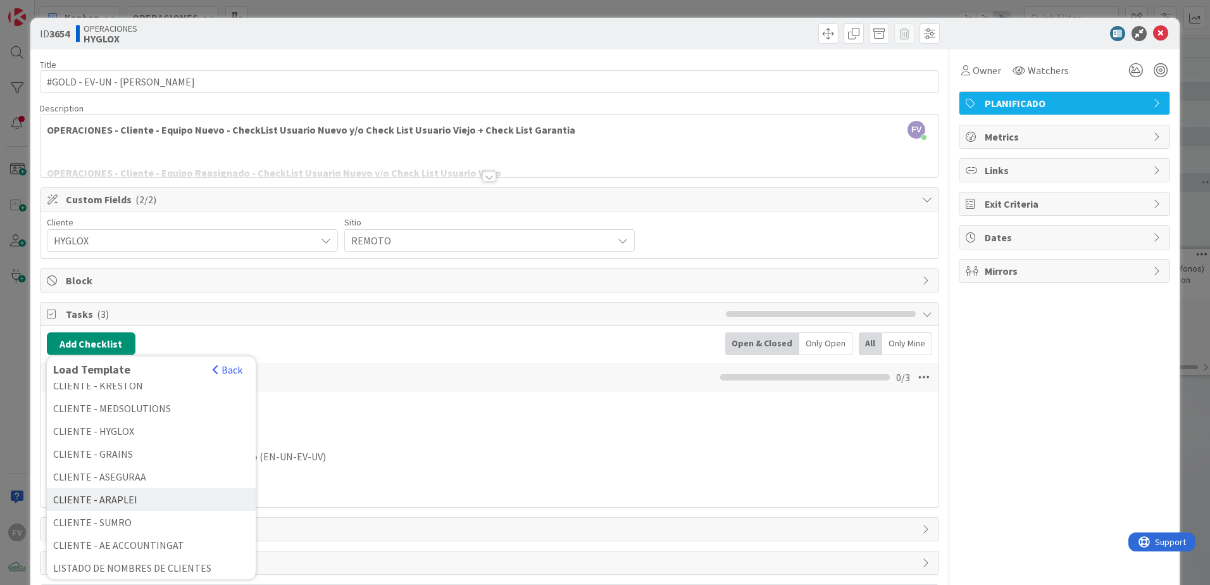
scroll to position [182, 0]
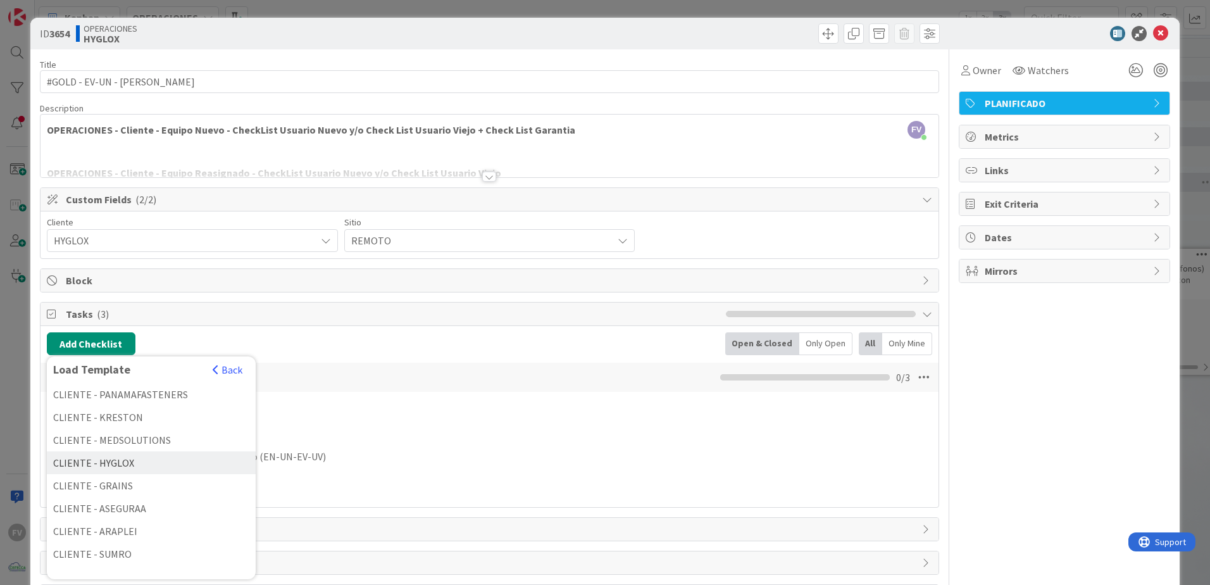
click at [201, 461] on div "CLIENTE - HYGLOX" at bounding box center [151, 462] width 209 height 23
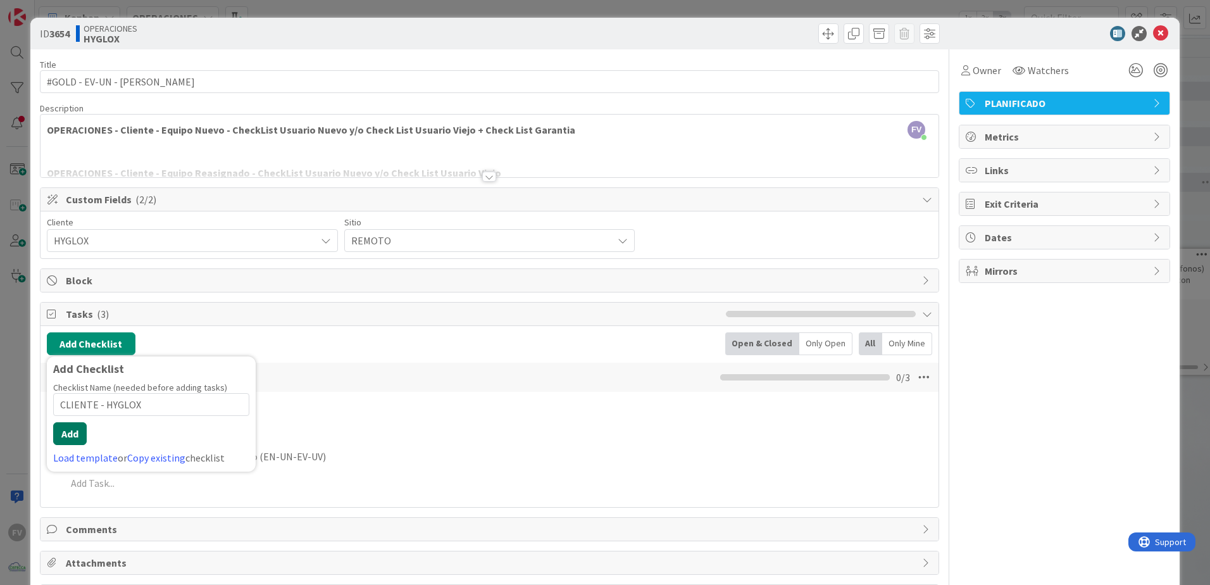
click at [78, 430] on button "Add" at bounding box center [70, 433] width 34 height 23
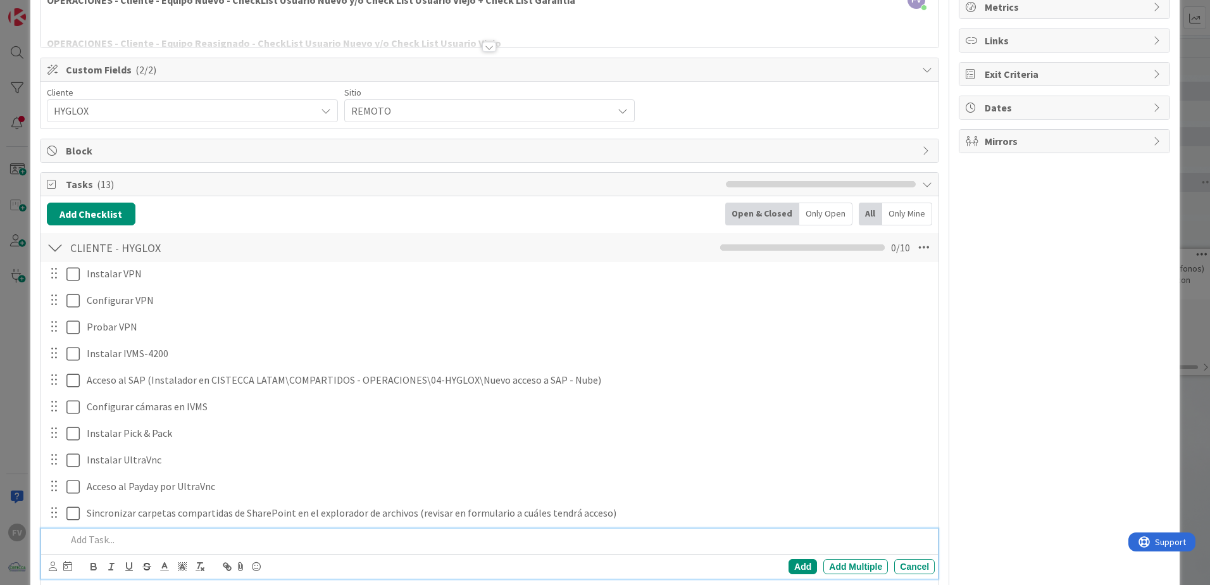
scroll to position [60, 0]
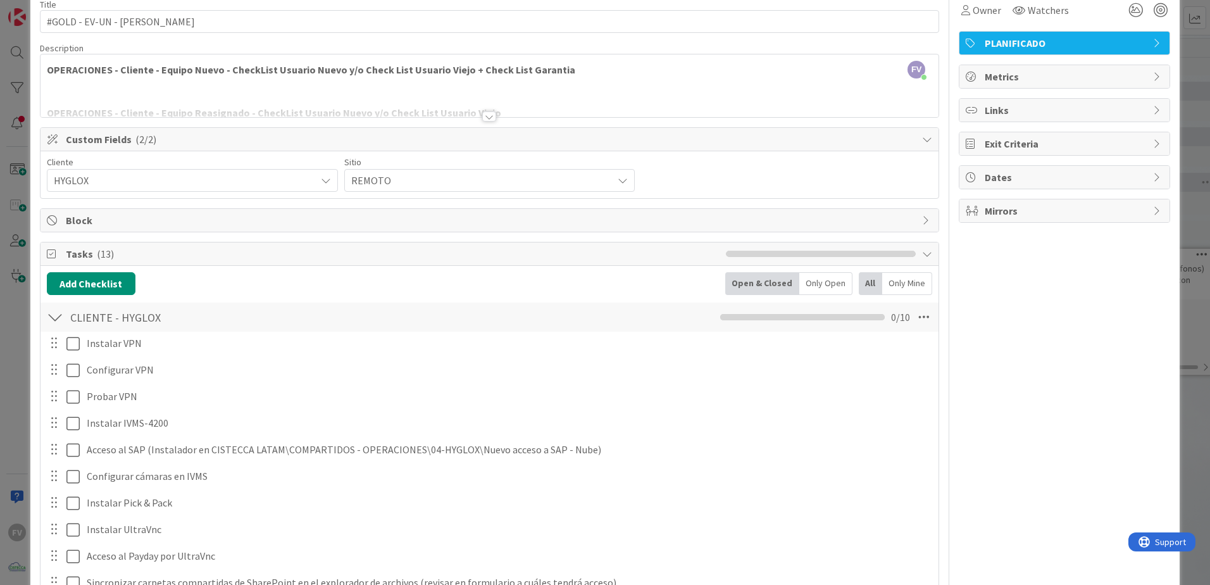
click at [1072, 429] on div "Owner Watchers PLANIFICADO Metrics Links Exit Criteria Dates Mirrors" at bounding box center [1064, 448] width 211 height 918
click at [121, 288] on button "Add Checklist" at bounding box center [91, 283] width 89 height 23
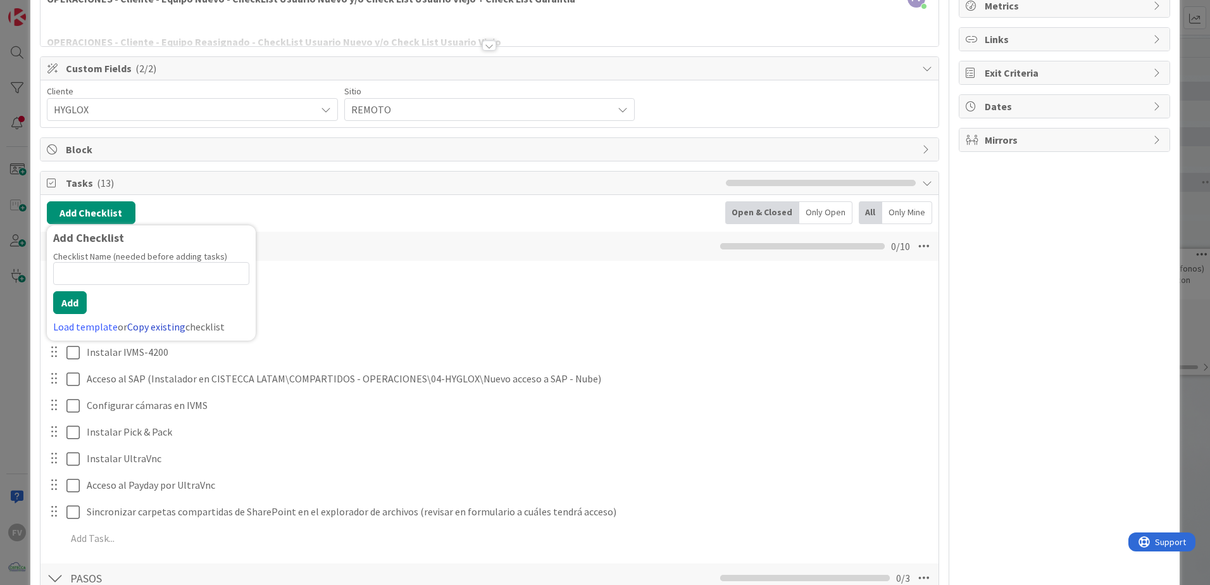
scroll to position [129, 0]
click at [104, 328] on link "Load template" at bounding box center [85, 328] width 65 height 13
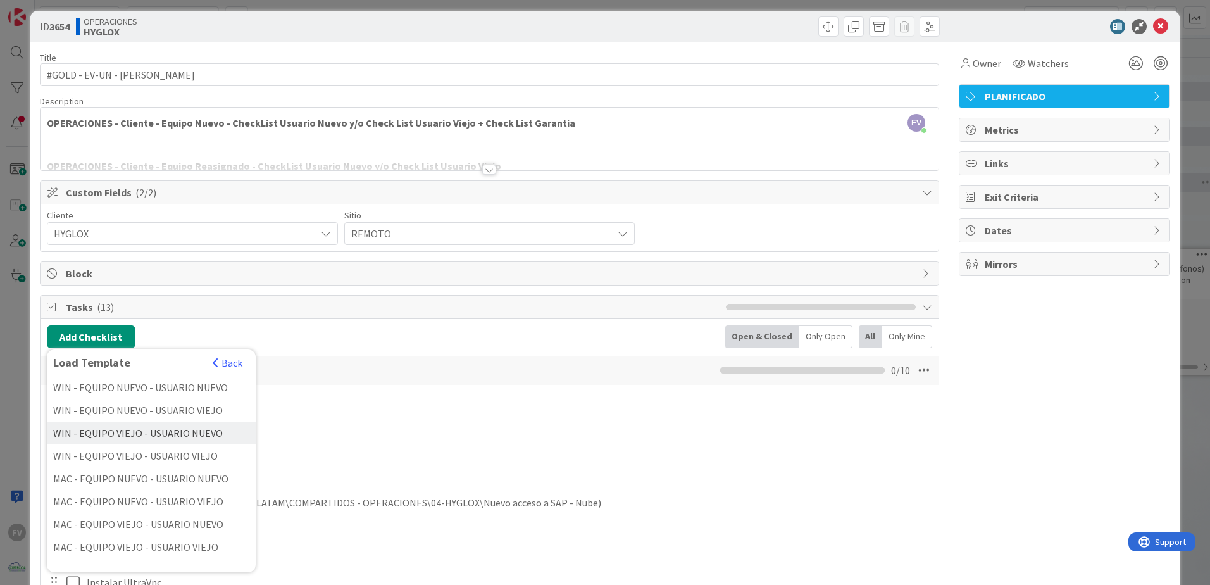
scroll to position [3, 0]
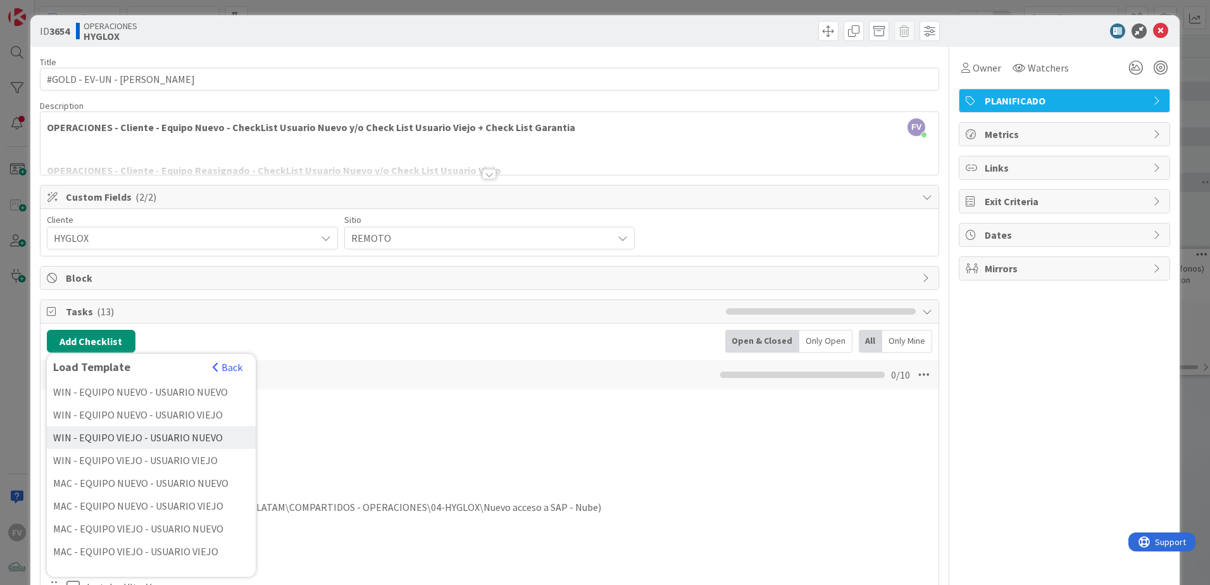
click at [184, 435] on div "WIN - EQUIPO VIEJO - USUARIO NUEVO" at bounding box center [151, 437] width 209 height 23
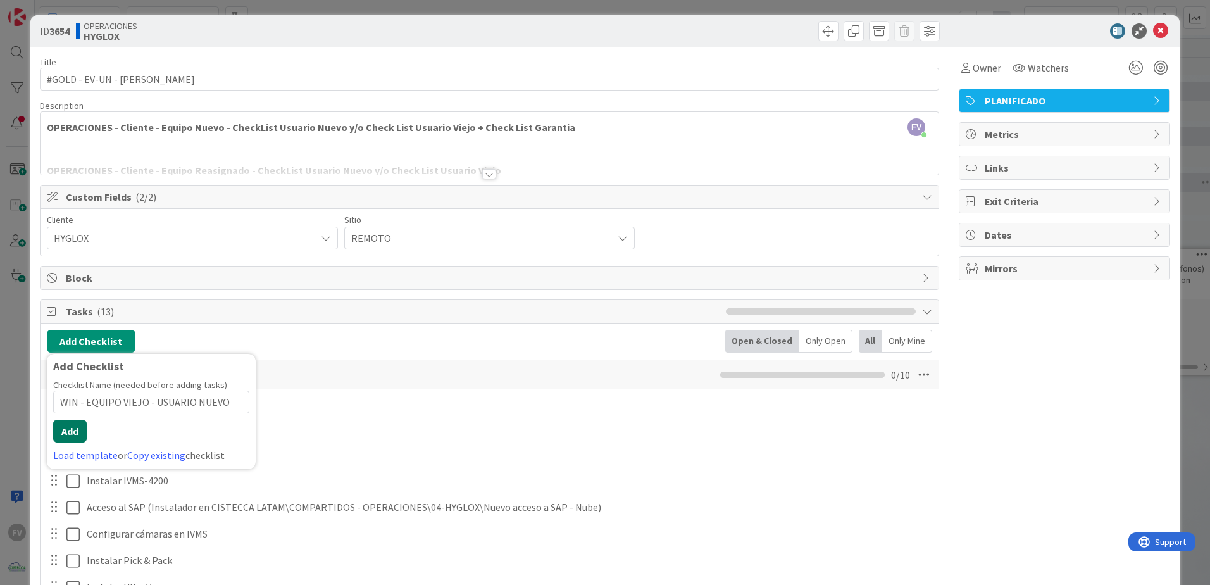
click at [76, 432] on button "Add" at bounding box center [70, 431] width 34 height 23
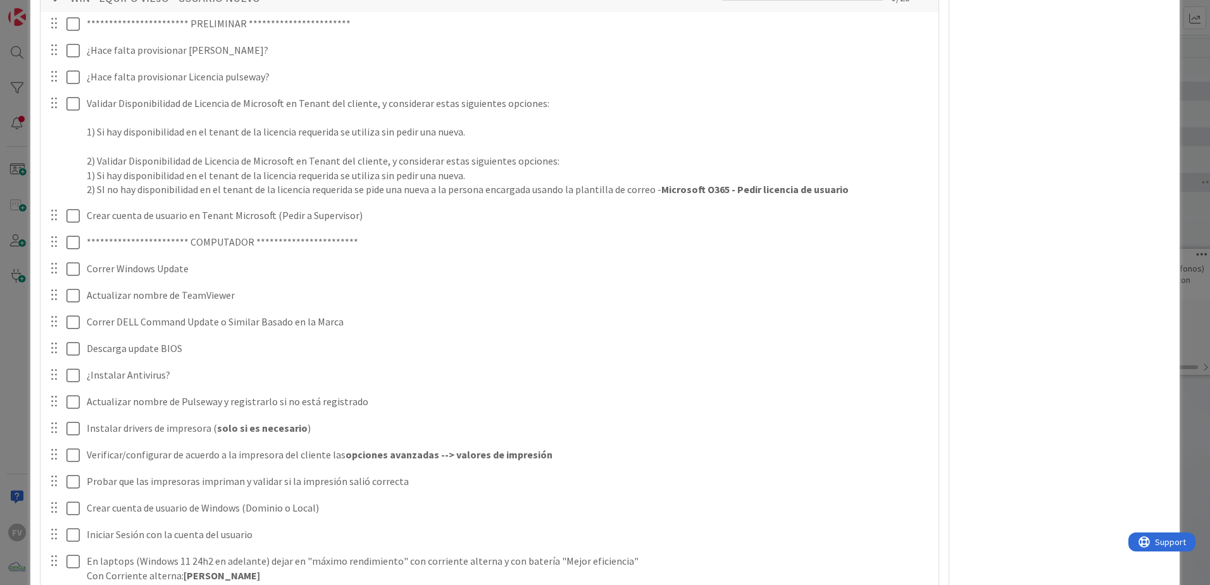
scroll to position [823, 0]
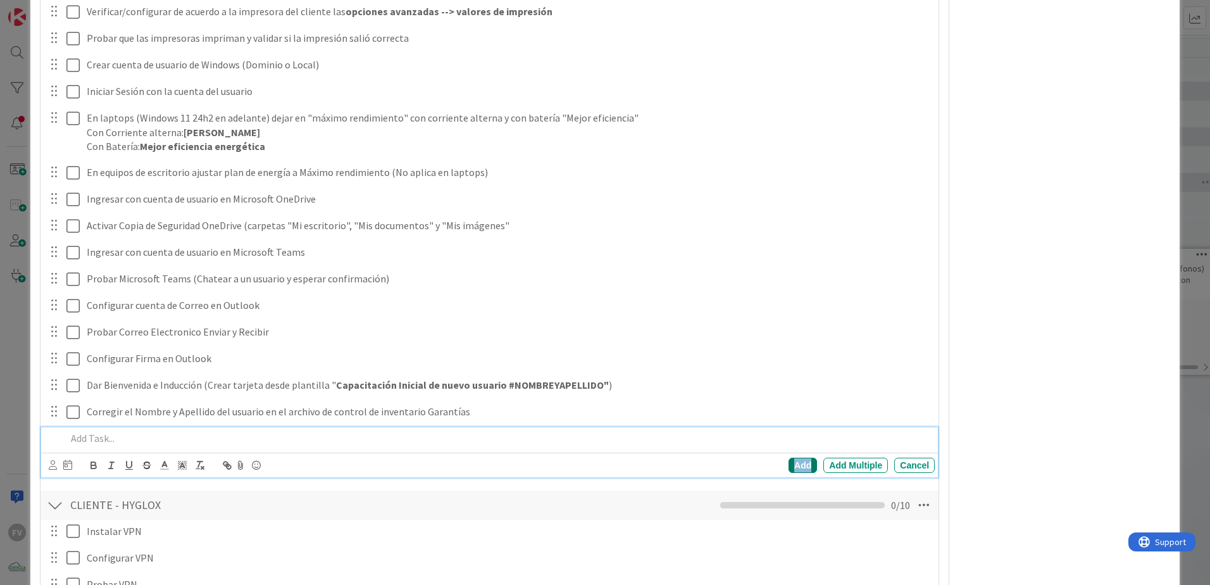
click at [801, 465] on div "Add" at bounding box center [803, 465] width 28 height 15
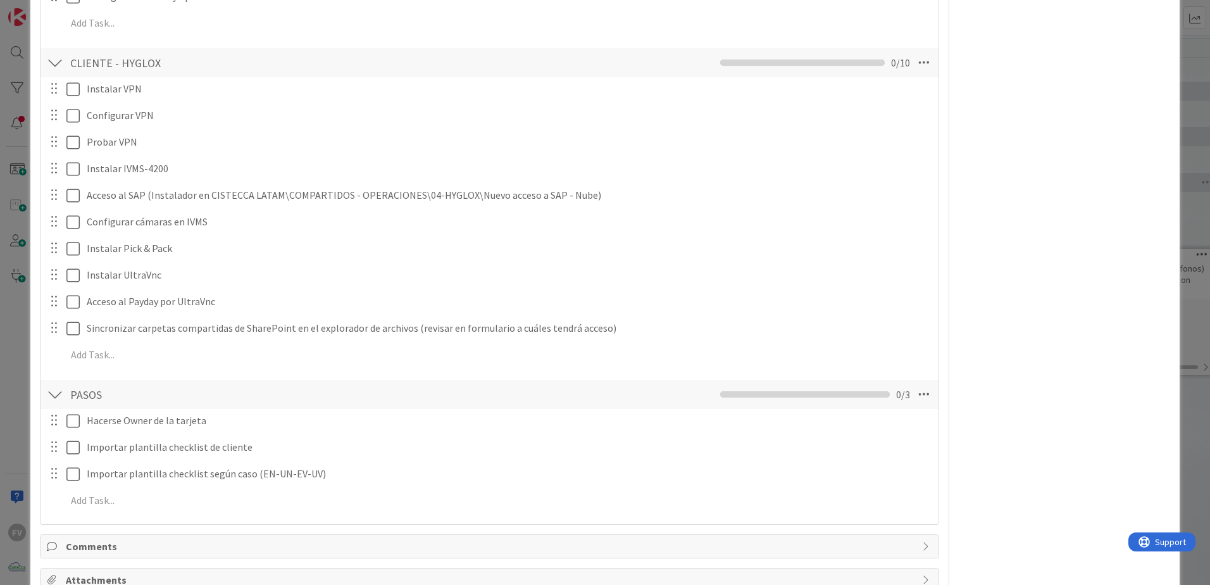
scroll to position [1203, 0]
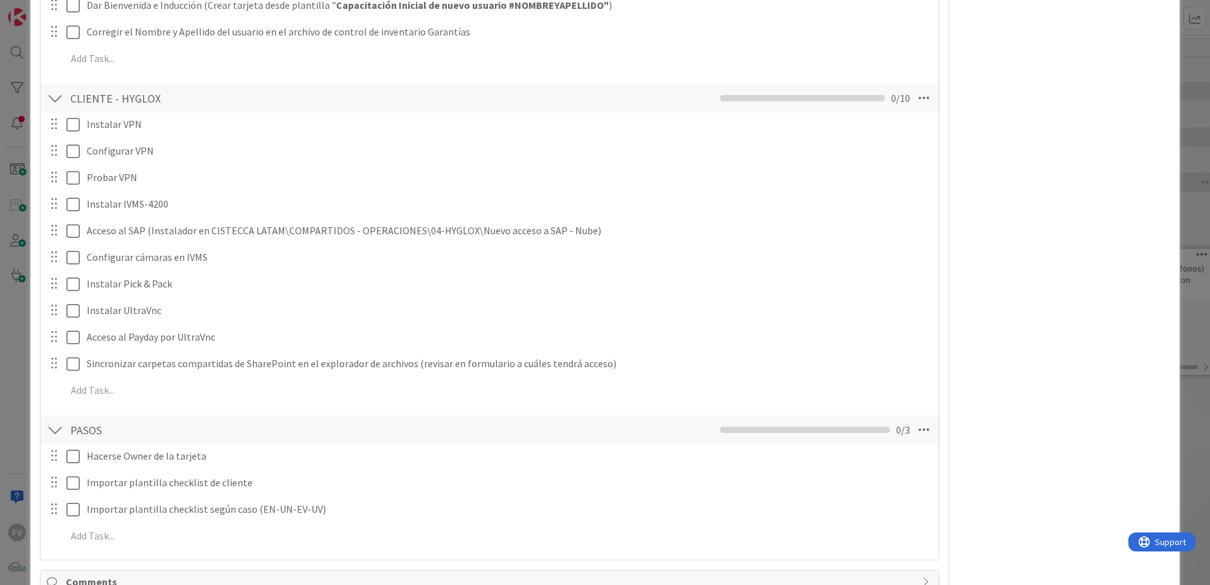
click at [668, 376] on div "Instalar VPN Update Cancel Configurar VPN Update Cancel Probar VPN Update Cance…" at bounding box center [490, 260] width 886 height 294
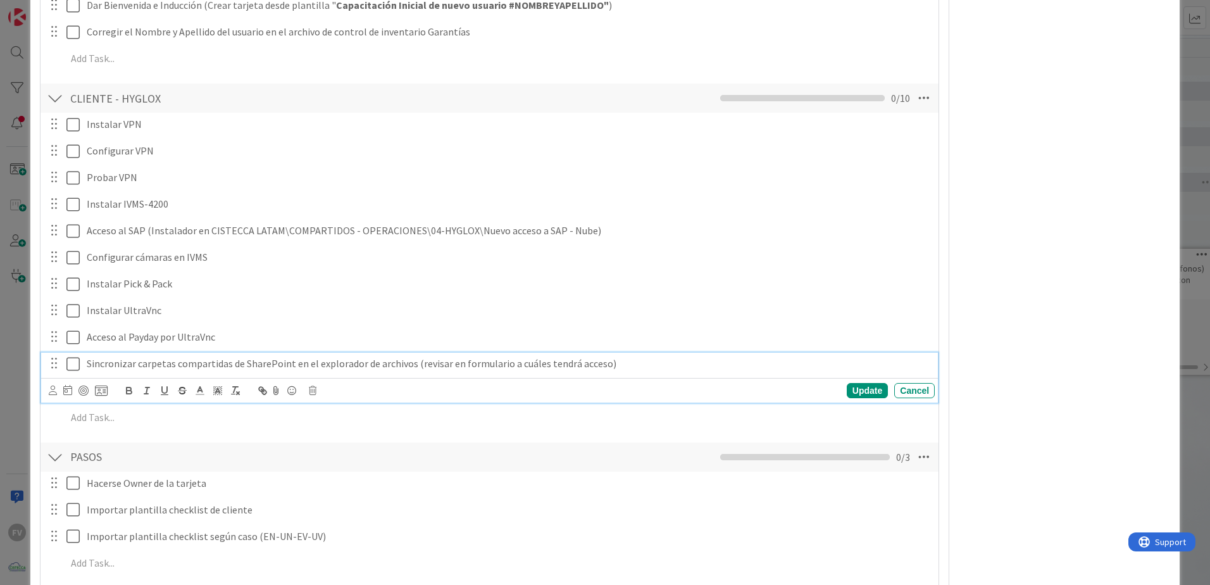
click at [717, 365] on p "Sincronizar carpetas compartidas de SharePoint en el explorador de archivos (re…" at bounding box center [508, 363] width 843 height 15
click at [848, 392] on div "Update" at bounding box center [867, 390] width 41 height 15
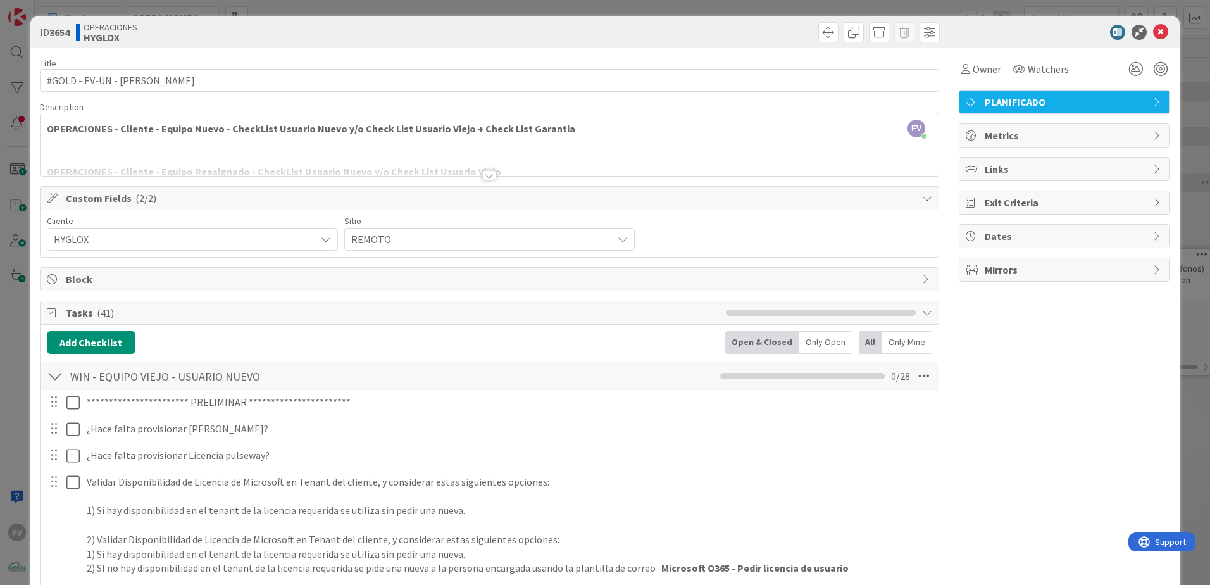
scroll to position [0, 0]
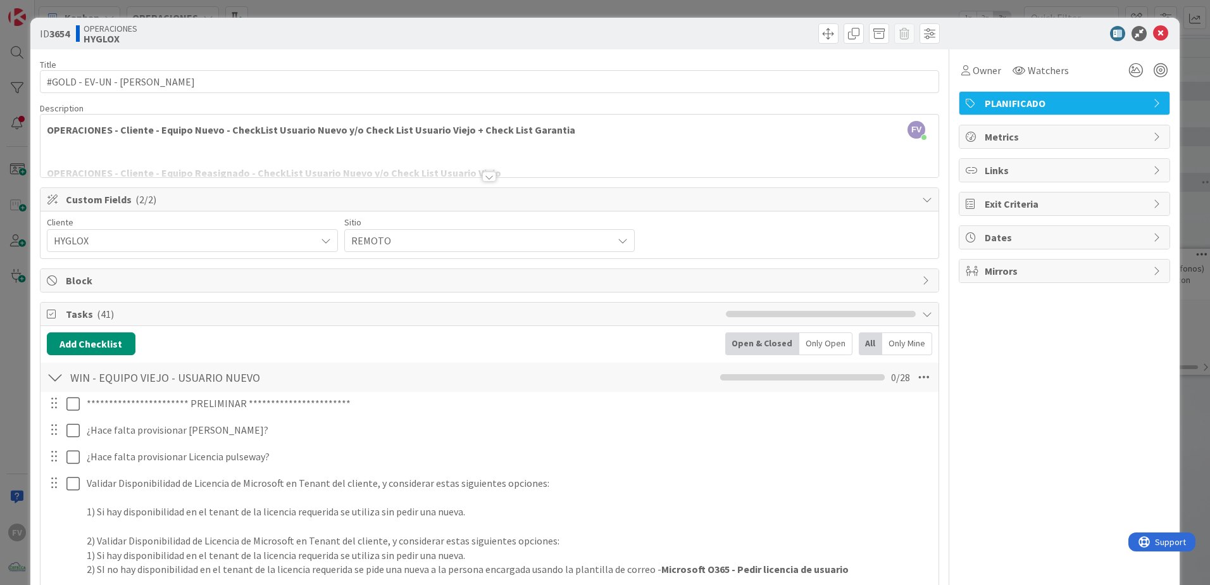
click at [1194, 227] on div "**********" at bounding box center [605, 292] width 1210 height 585
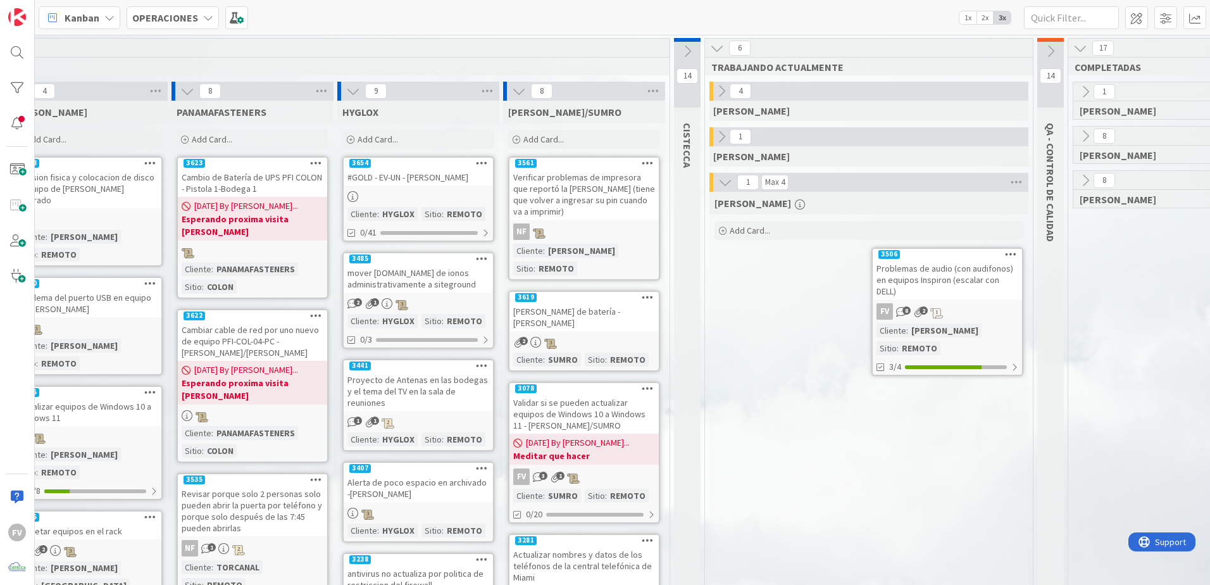
scroll to position [0, 843]
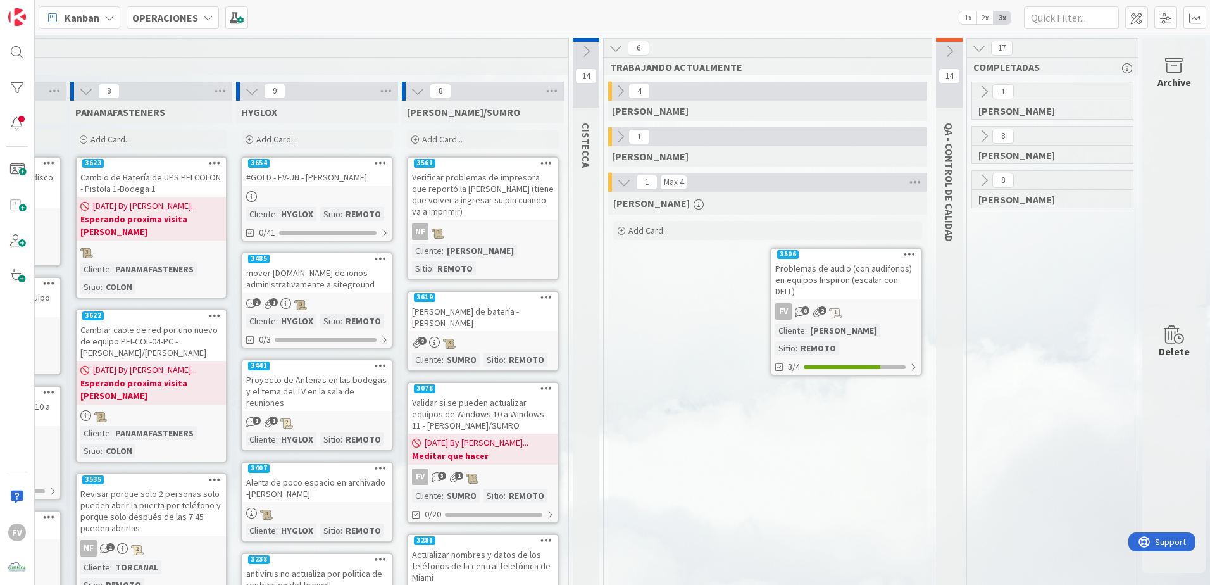
drag, startPoint x: 627, startPoint y: 581, endPoint x: 1, endPoint y: 15, distance: 843.9
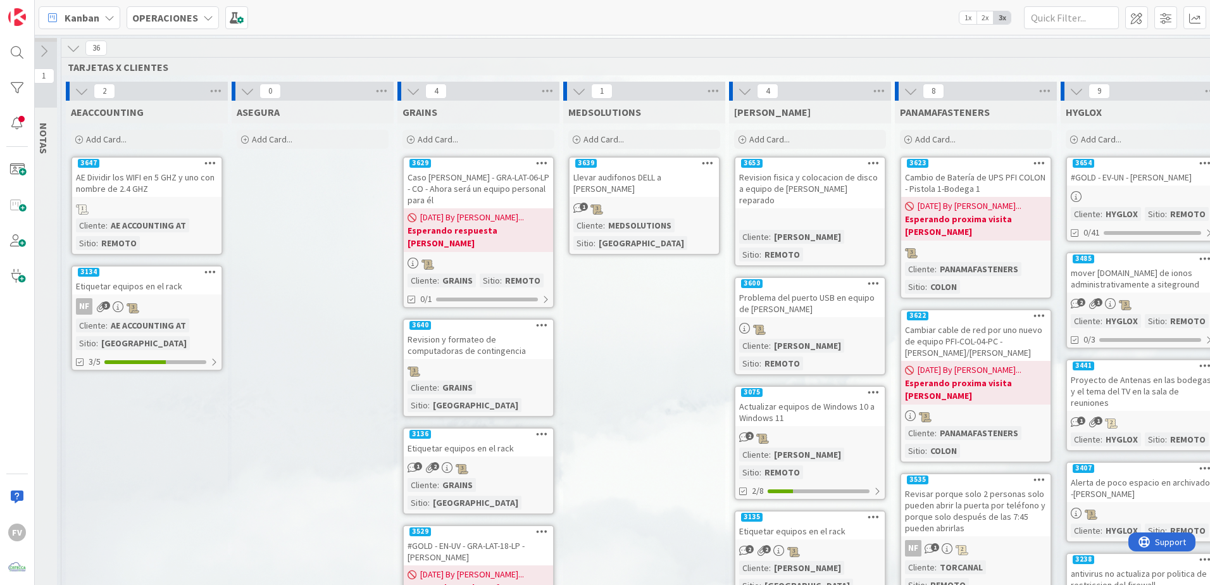
scroll to position [0, 0]
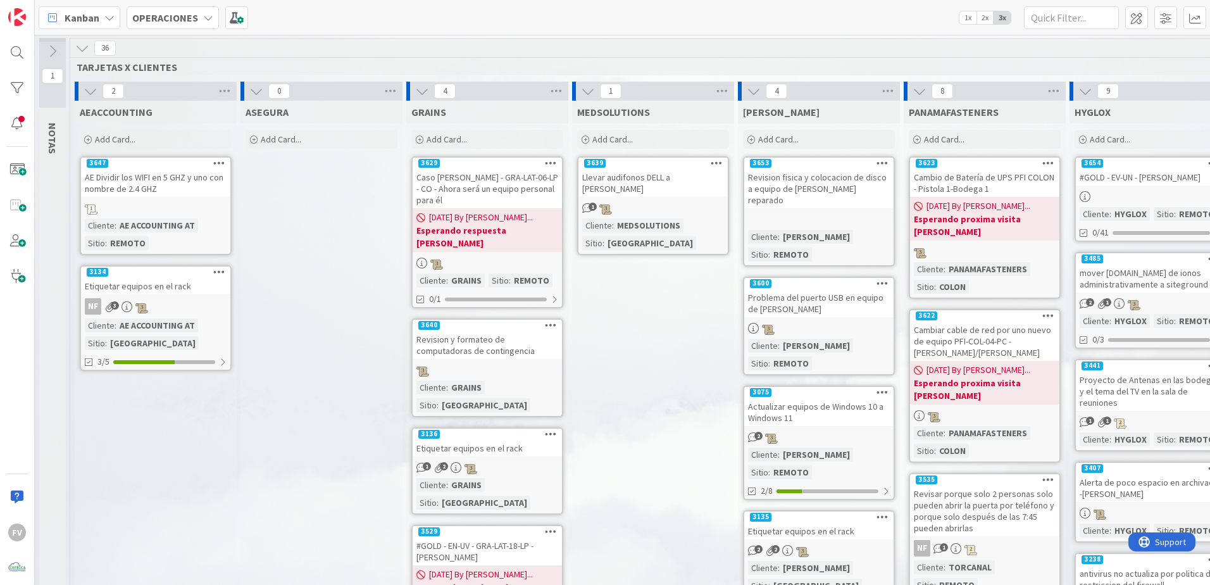
click at [81, 47] on icon at bounding box center [82, 48] width 14 height 14
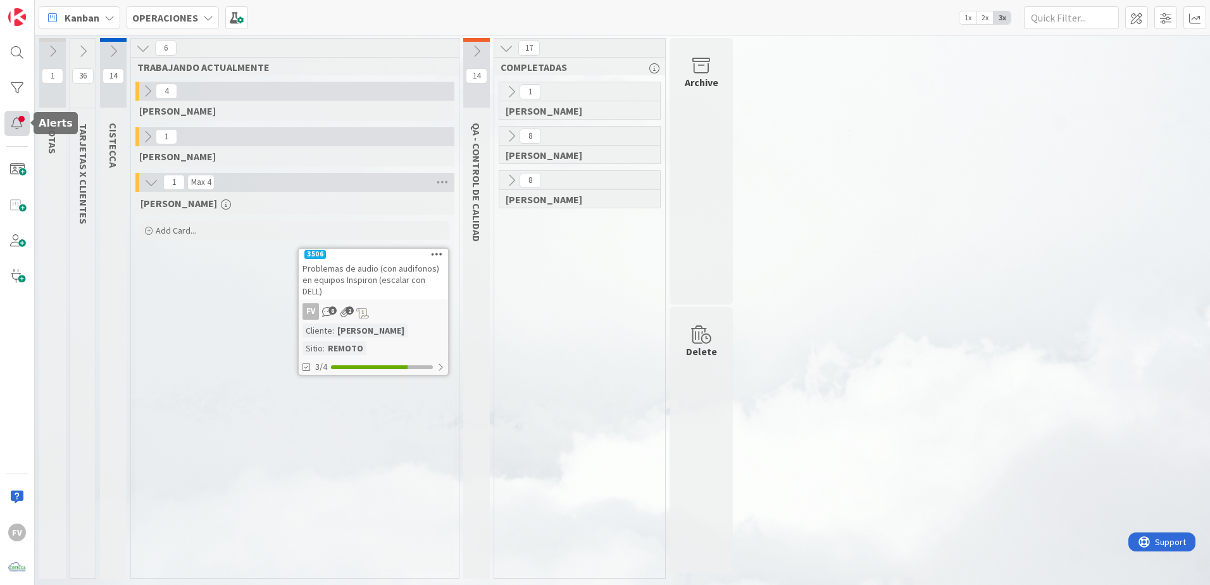
click at [5, 119] on div at bounding box center [16, 123] width 25 height 25
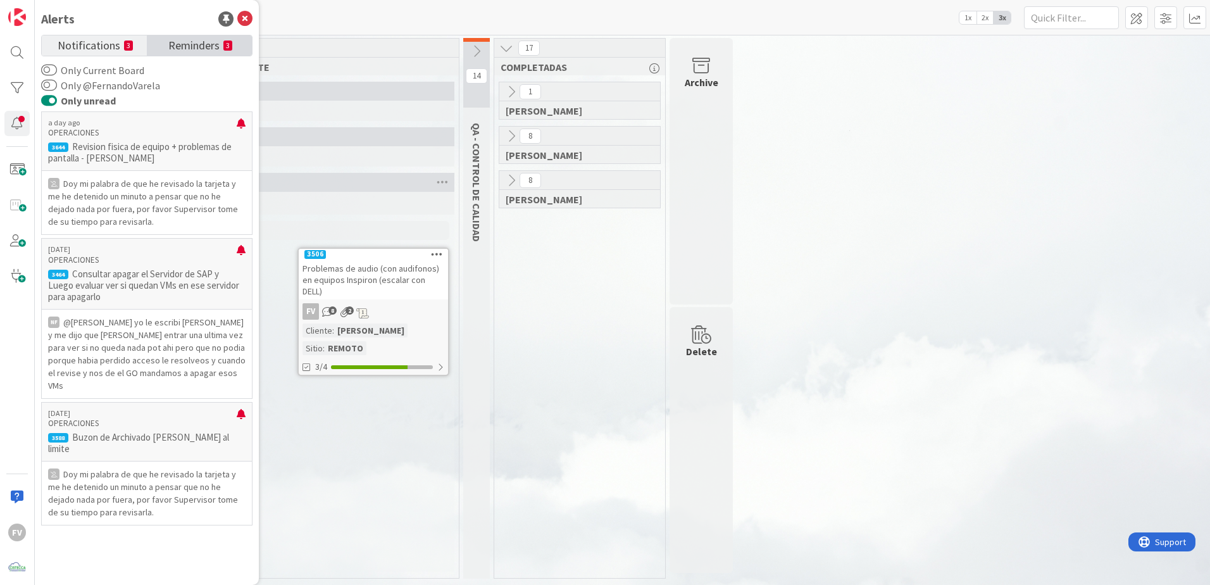
click at [213, 57] on div "Notifications 3 Reminders 3 Only Current Board Only @FernandoVarela Only unread…" at bounding box center [146, 305] width 211 height 541
click at [215, 44] on span "Reminders" at bounding box center [193, 44] width 51 height 18
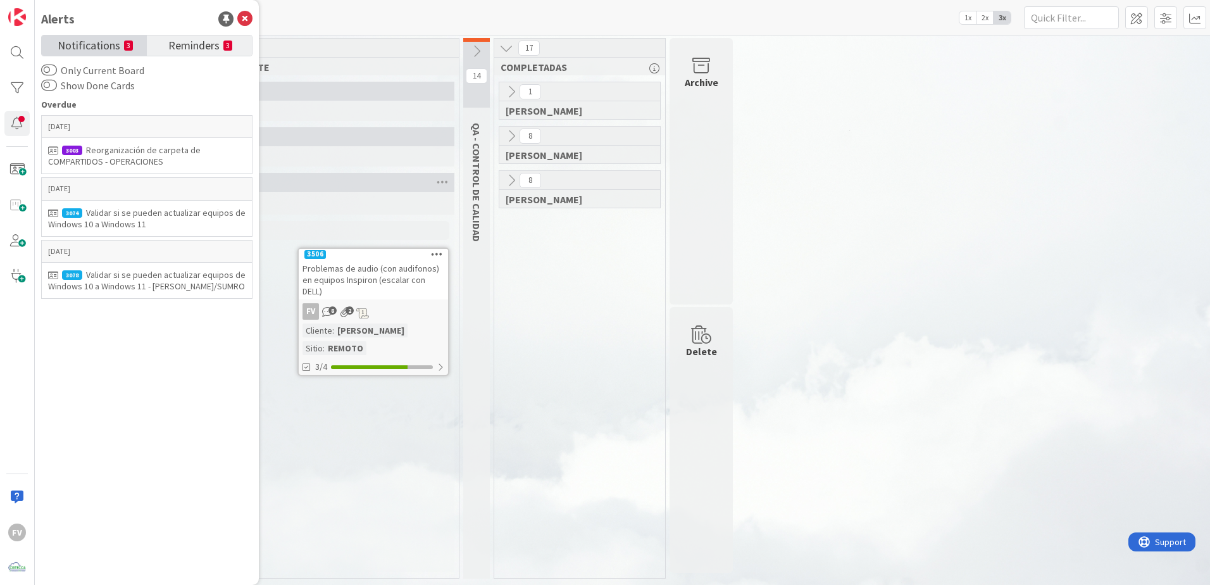
click at [118, 42] on span "Notifications" at bounding box center [89, 44] width 63 height 18
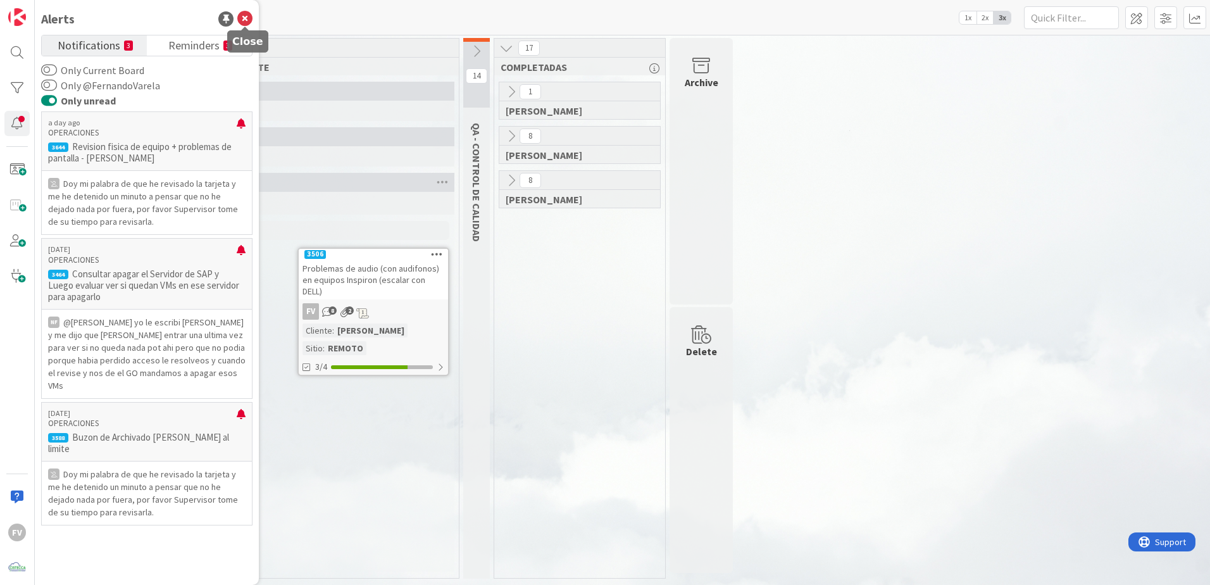
click at [246, 22] on icon at bounding box center [244, 18] width 15 height 15
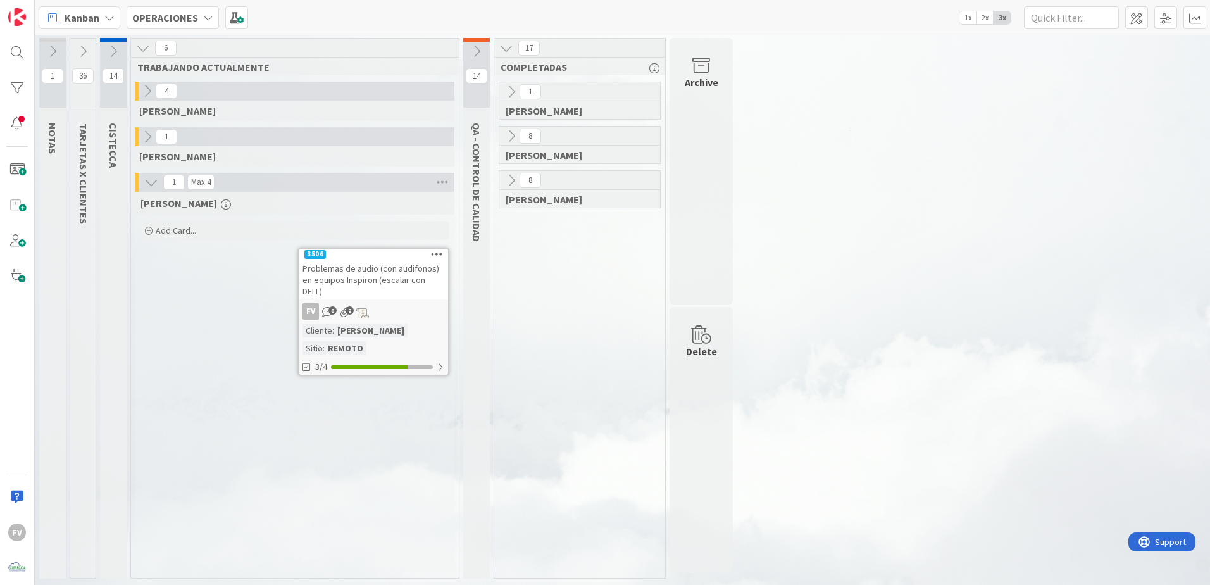
click at [406, 303] on link "3506 Problemas de audio (con audifonos) en equipos Inspiron (escalar con DELL) …" at bounding box center [374, 312] width 152 height 129
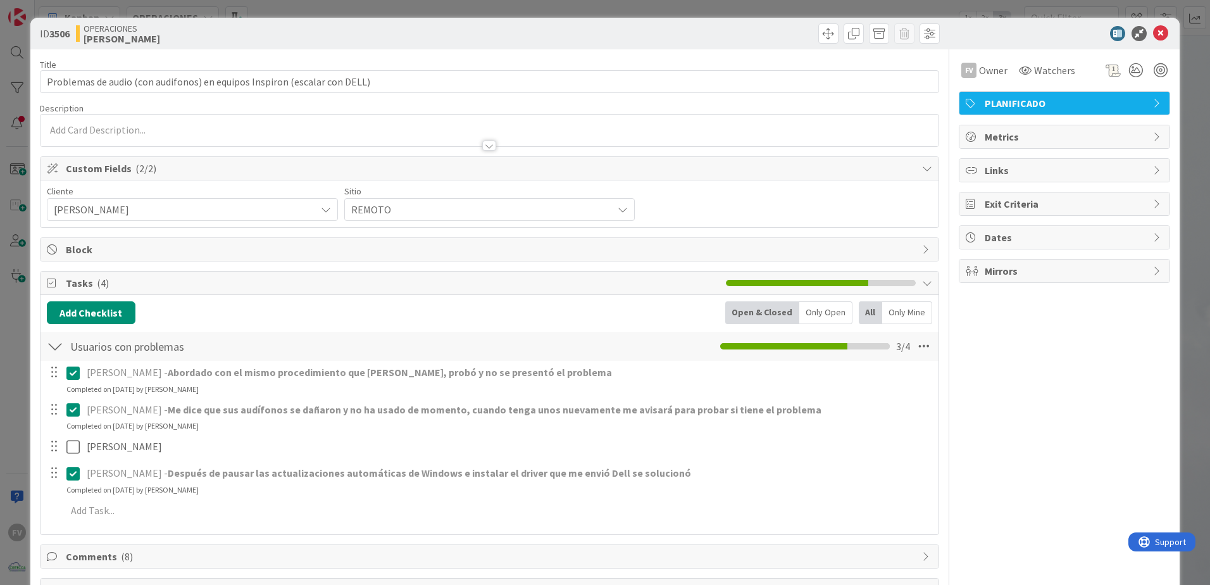
click at [1026, 139] on span "Metrics" at bounding box center [1066, 136] width 162 height 15
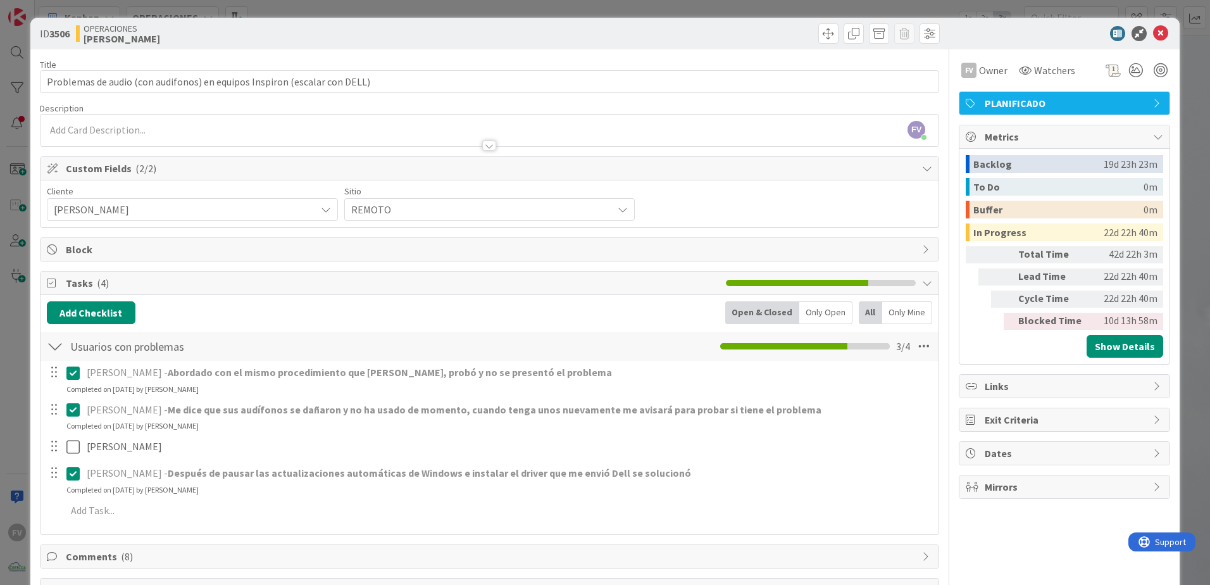
click at [1070, 140] on span "Metrics" at bounding box center [1066, 136] width 162 height 15
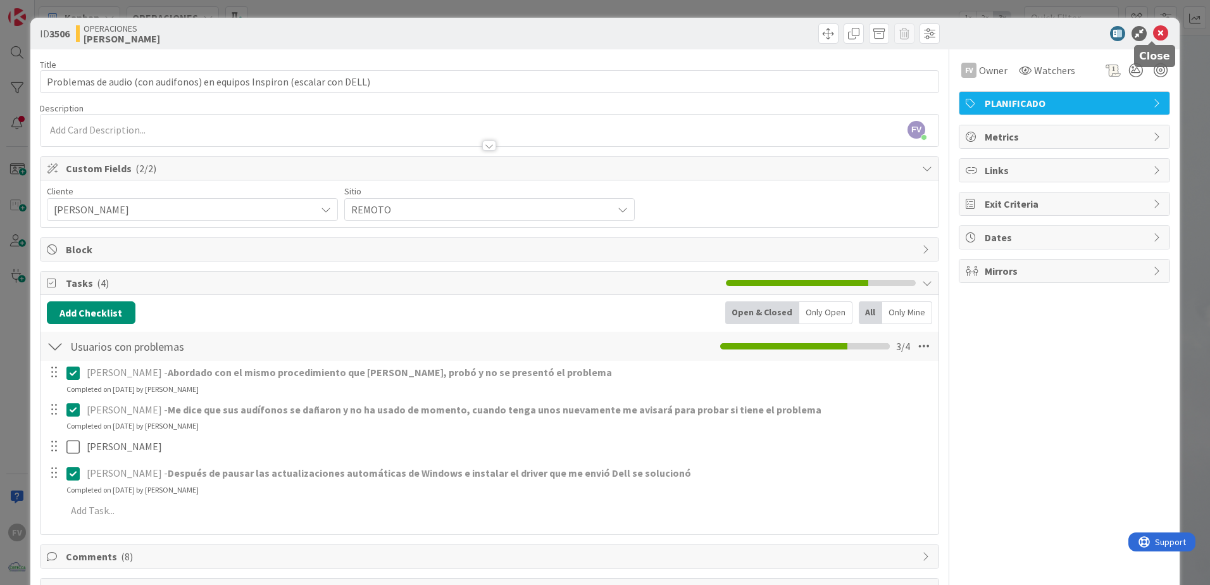
click at [1153, 35] on icon at bounding box center [1160, 33] width 15 height 15
